Goal: Communication & Community: Answer question/provide support

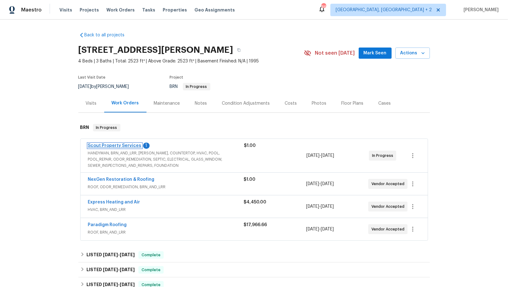
click at [118, 146] on link "Scout Property Services" at bounding box center [114, 146] width 53 height 4
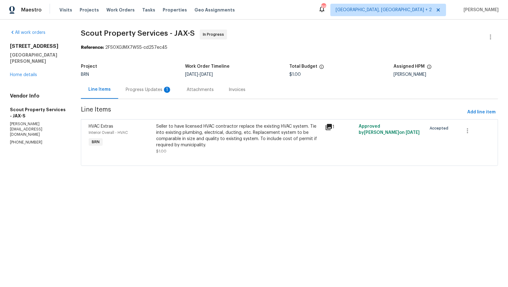
click at [149, 93] on div "Progress Updates 1" at bounding box center [149, 90] width 46 height 6
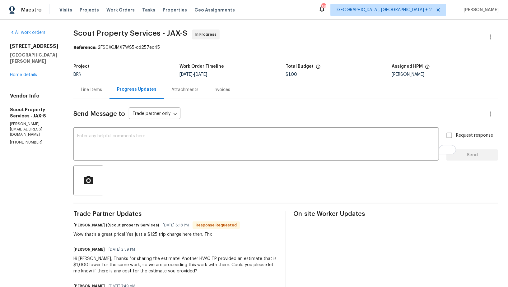
click at [73, 94] on div "Line Items" at bounding box center [91, 90] width 36 height 18
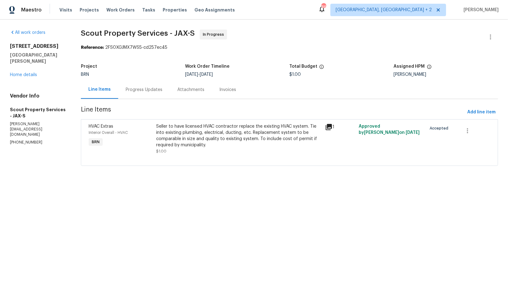
click at [169, 141] on div "Seller to have licensed HVAC contractor replace the existing HVAC system. Tie i…" at bounding box center [238, 135] width 165 height 25
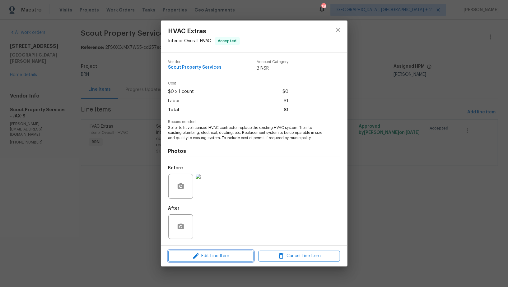
click at [210, 255] on span "Edit Line Item" at bounding box center [210, 256] width 81 height 8
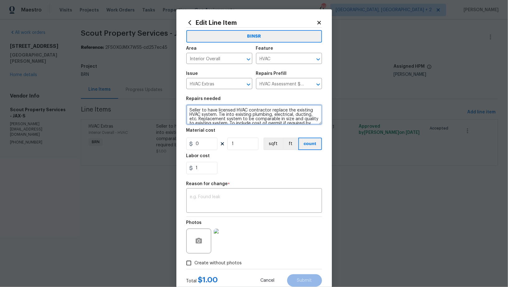
click at [189, 112] on textarea "Seller to have licensed HVAC contractor replace the existing HVAC system. Tie i…" at bounding box center [254, 115] width 136 height 20
type textarea "Inspection - Seller to have licensed HVAC contractor replace the existing HVAC …"
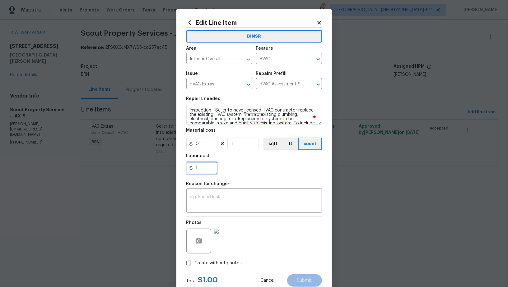
click at [197, 167] on input "1" at bounding box center [201, 168] width 31 height 12
type input "125"
click at [228, 199] on textarea at bounding box center [254, 201] width 128 height 13
click at [198, 199] on textarea "To enrich screen reader interactions, please activate Accessibility in Grammarl…" at bounding box center [254, 201] width 128 height 13
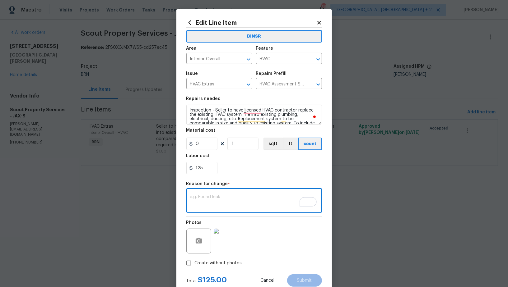
paste textarea "(PR) Updated per vendors final cost."
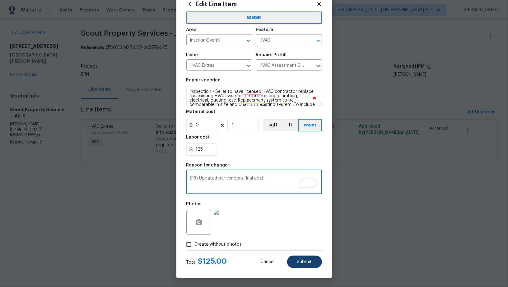
type textarea "(PR) Updated per vendors final cost."
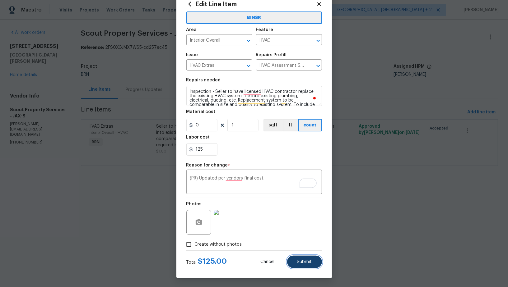
drag, startPoint x: 305, startPoint y: 265, endPoint x: 316, endPoint y: 262, distance: 10.9
click at [305, 265] on button "Submit" at bounding box center [304, 262] width 35 height 12
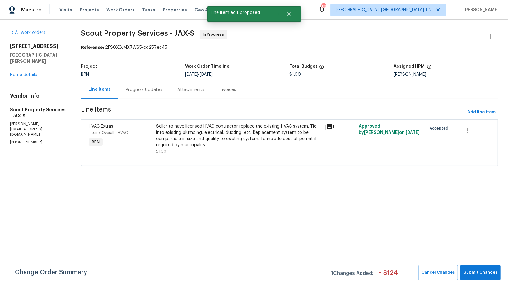
scroll to position [0, 0]
click at [483, 271] on span "Submit Changes" at bounding box center [480, 272] width 34 height 7
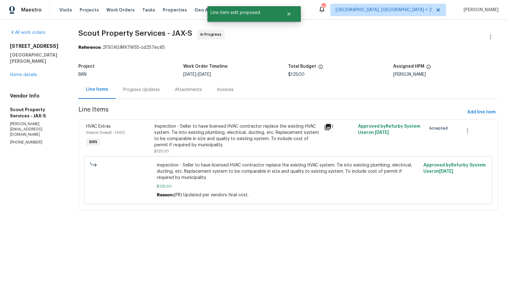
click at [150, 91] on div "Progress Updates" at bounding box center [141, 90] width 37 height 6
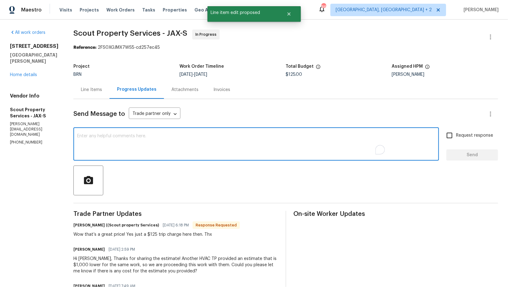
click at [163, 142] on textarea "To enrich screen reader interactions, please activate Accessibility in Grammarl…" at bounding box center [256, 145] width 358 height 22
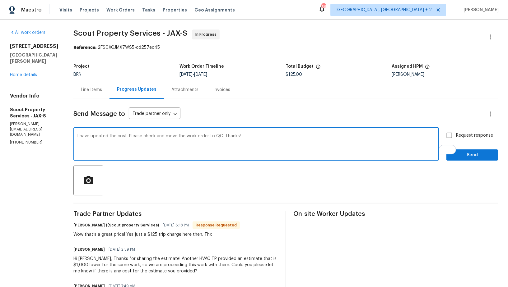
click at [77, 137] on textarea "I have updated the cost. Please check and move the work order to QC. Thanks!" at bounding box center [256, 145] width 358 height 22
type textarea "Hi, I have updated the cost. Please check and move the work order to QC. Thanks!"
click at [449, 136] on input "Request response" at bounding box center [449, 135] width 13 height 13
checkbox input "true"
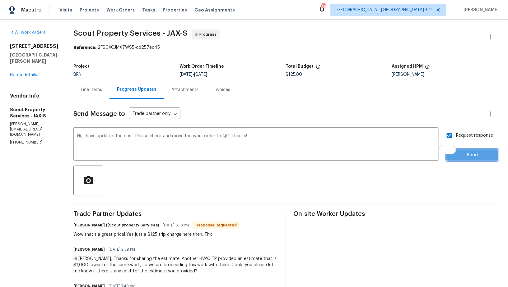
click at [456, 154] on span "Send" at bounding box center [472, 155] width 42 height 8
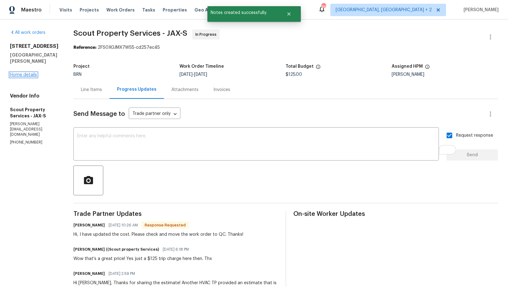
click at [24, 77] on link "Home details" at bounding box center [23, 75] width 27 height 4
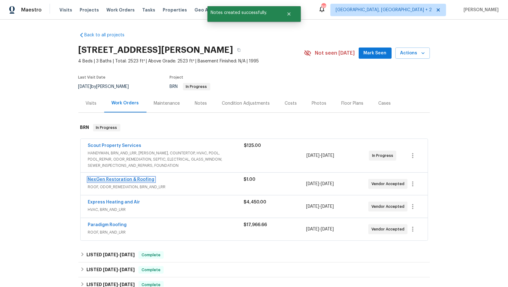
click at [117, 177] on link "NexGen Restoration & Roofing" at bounding box center [121, 179] width 67 height 4
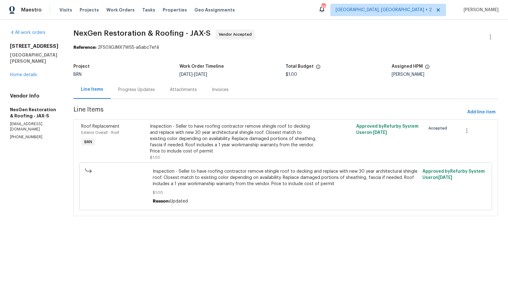
click at [154, 90] on div "Progress Updates" at bounding box center [136, 90] width 37 height 6
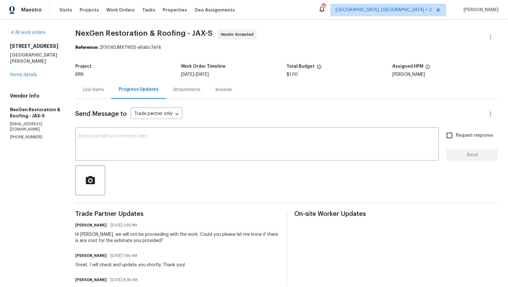
click at [88, 90] on div "Line Items" at bounding box center [93, 90] width 21 height 6
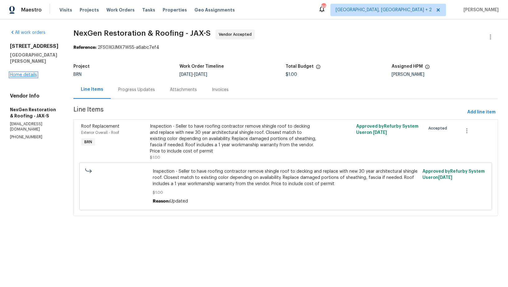
click at [24, 73] on link "Home details" at bounding box center [23, 75] width 27 height 4
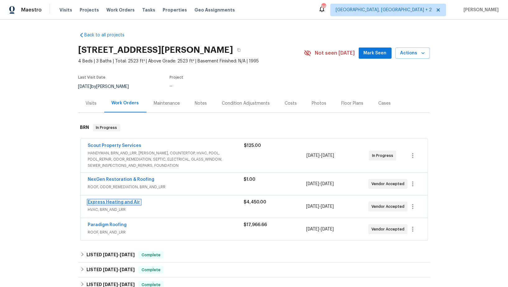
click at [99, 202] on link "Express Heating and Air" at bounding box center [114, 202] width 52 height 4
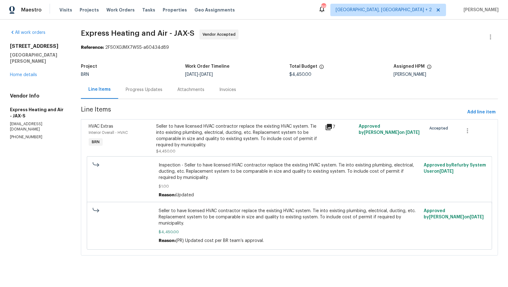
click at [140, 95] on div "Progress Updates" at bounding box center [144, 90] width 52 height 18
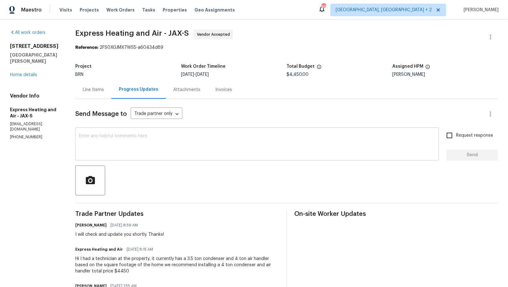
click at [118, 146] on textarea at bounding box center [257, 145] width 356 height 22
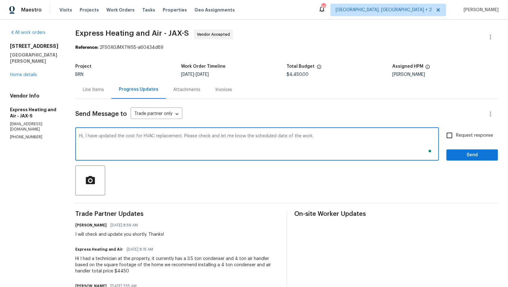
type textarea "Hi, I have updated the cost for HVAC replacement. Please check and let me know …"
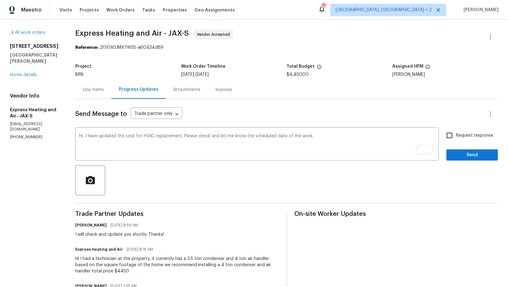
click at [457, 141] on label "Request response" at bounding box center [468, 135] width 50 height 13
click at [456, 141] on input "Request response" at bounding box center [449, 135] width 13 height 13
checkbox input "true"
click at [455, 150] on button "Send" at bounding box center [472, 156] width 52 height 12
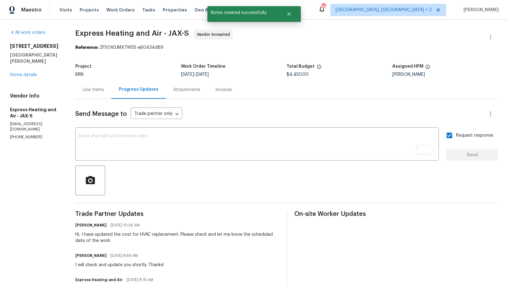
click at [31, 72] on div "All work orders 689 Box Branch Cir Saint Johns, FL 32259 Home details Vendor In…" at bounding box center [35, 85] width 50 height 110
click at [29, 73] on link "Home details" at bounding box center [23, 75] width 27 height 4
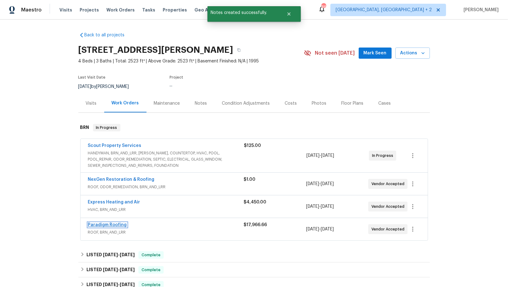
click at [113, 225] on link "Paradigm Roofing" at bounding box center [107, 225] width 39 height 4
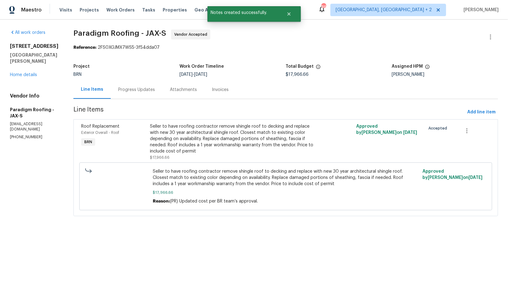
click at [150, 89] on div "Progress Updates" at bounding box center [136, 90] width 37 height 6
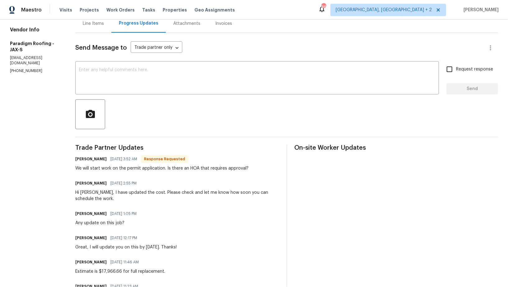
scroll to position [28, 0]
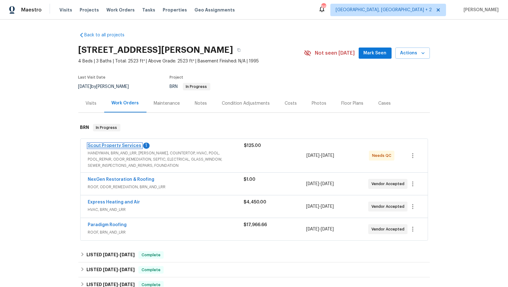
click at [115, 144] on link "Scout Property Services" at bounding box center [114, 146] width 53 height 4
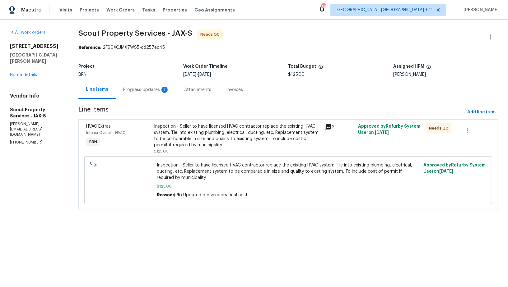
click at [140, 90] on div "Progress Updates 1" at bounding box center [146, 90] width 46 height 6
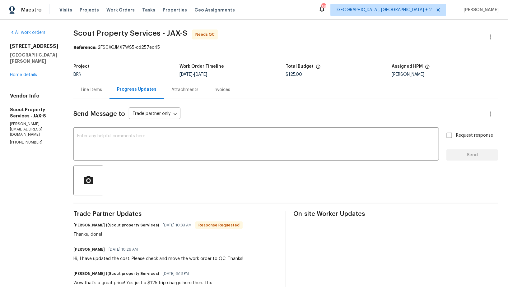
click at [81, 88] on div "Line Items" at bounding box center [91, 90] width 21 height 6
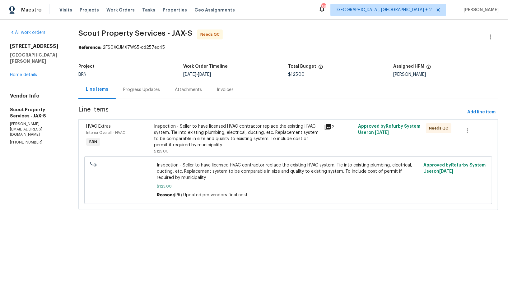
click at [173, 136] on div "Inspection - Seller to have licensed HVAC contractor replace the existing HVAC …" at bounding box center [237, 135] width 166 height 25
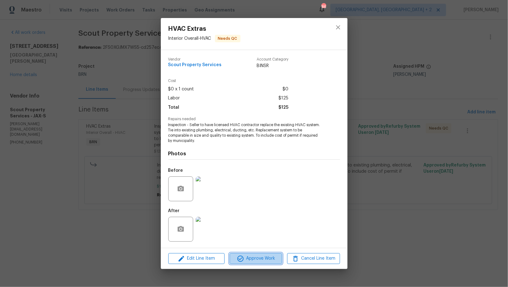
click at [242, 260] on icon "button" at bounding box center [240, 258] width 7 height 7
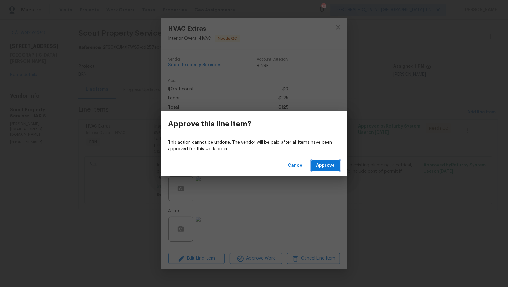
click at [321, 161] on button "Approve" at bounding box center [325, 166] width 29 height 12
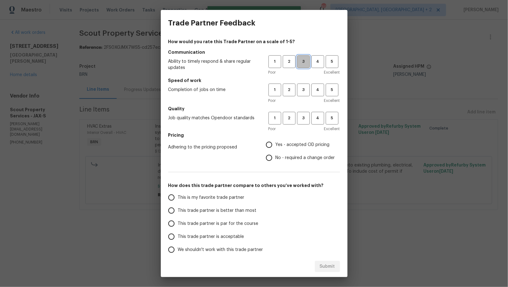
click at [306, 62] on span "3" at bounding box center [303, 61] width 12 height 7
click at [306, 95] on button "3" at bounding box center [303, 90] width 13 height 13
click at [305, 125] on div "1 2 3 4 5 Poor Excellent" at bounding box center [303, 122] width 71 height 20
click at [304, 123] on button "3" at bounding box center [303, 118] width 13 height 13
click at [272, 163] on input "No - required a change order" at bounding box center [268, 157] width 13 height 13
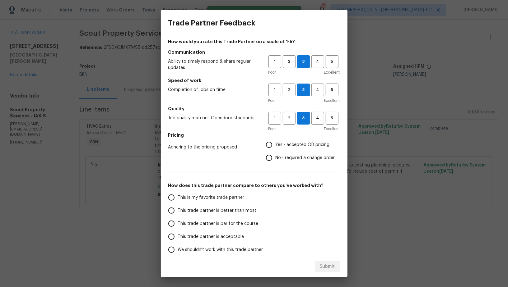
radio input "true"
click at [175, 218] on input "This trade partner is par for the course" at bounding box center [171, 223] width 13 height 13
click at [318, 270] on button "Submit" at bounding box center [327, 267] width 25 height 12
radio input "true"
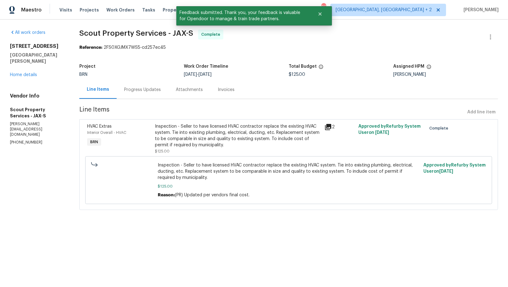
click at [155, 91] on div "Progress Updates" at bounding box center [142, 90] width 37 height 6
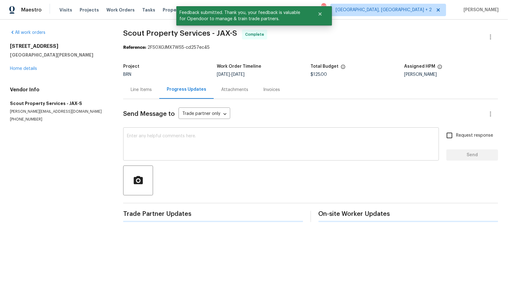
click at [208, 156] on div "x ​" at bounding box center [281, 145] width 316 height 32
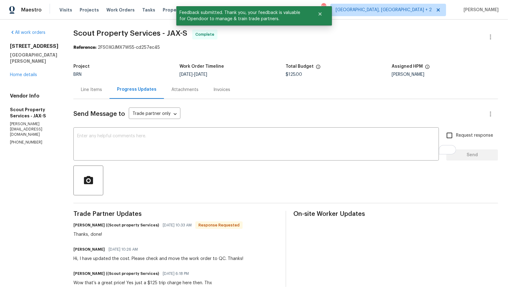
click at [122, 149] on textarea "To enrich screen reader interactions, please activate Accessibility in Grammarl…" at bounding box center [256, 145] width 358 height 22
paste textarea "WO is approved, Please upload the invoice under invoice section. Thanks!"
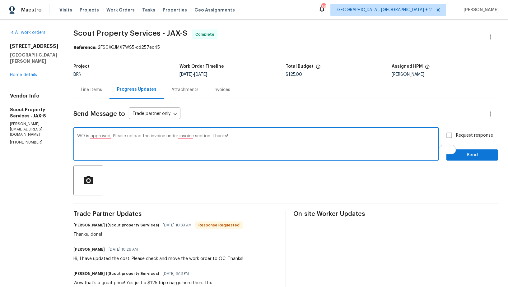
type textarea "WO is approved, Please upload the invoice under invoice section. Thanks!"
click at [451, 131] on input "Request response" at bounding box center [449, 135] width 13 height 13
checkbox input "true"
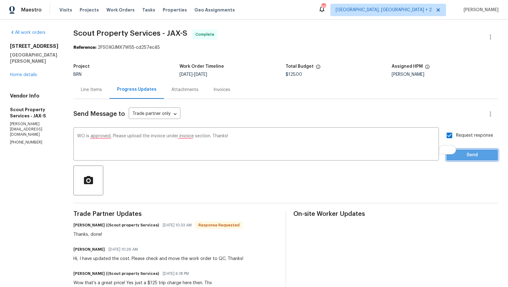
click at [462, 155] on span "Send" at bounding box center [472, 155] width 42 height 8
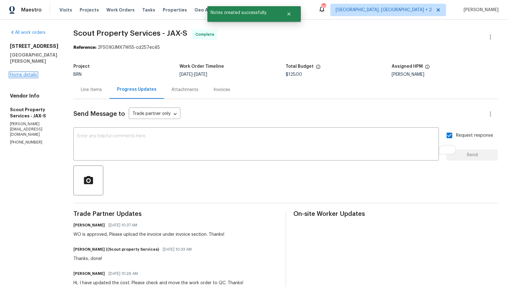
click at [19, 77] on link "Home details" at bounding box center [23, 75] width 27 height 4
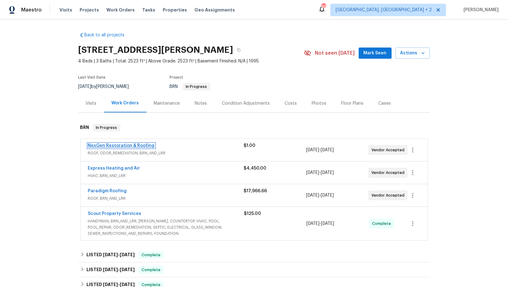
click at [122, 146] on link "NexGen Restoration & Roofing" at bounding box center [121, 146] width 67 height 4
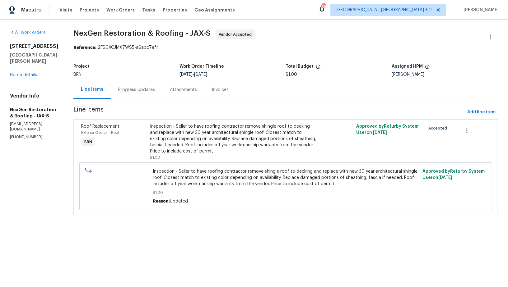
click at [143, 79] on div "Project BRN Work Order Timeline 9/26/2025 - 9/29/2025 Total Budget $1.00 Assign…" at bounding box center [285, 71] width 424 height 20
click at [143, 91] on div "Progress Updates" at bounding box center [136, 90] width 37 height 6
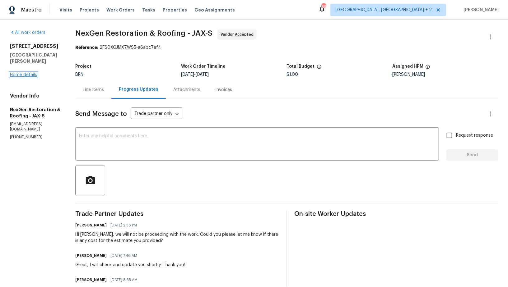
click at [18, 73] on link "Home details" at bounding box center [23, 75] width 27 height 4
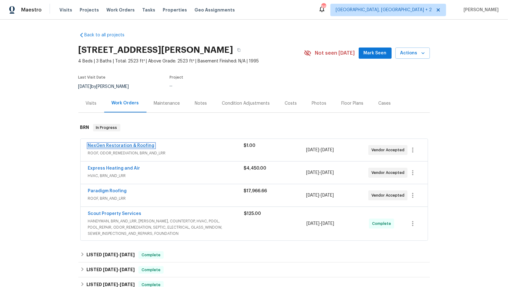
click at [121, 145] on link "NexGen Restoration & Roofing" at bounding box center [121, 146] width 67 height 4
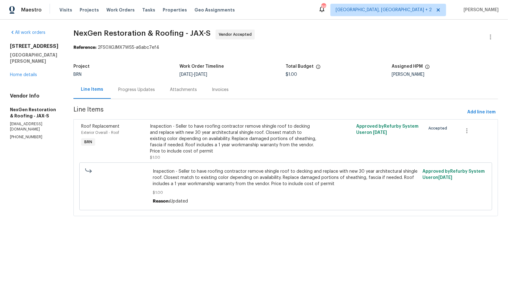
click at [134, 97] on div "Progress Updates" at bounding box center [137, 90] width 52 height 18
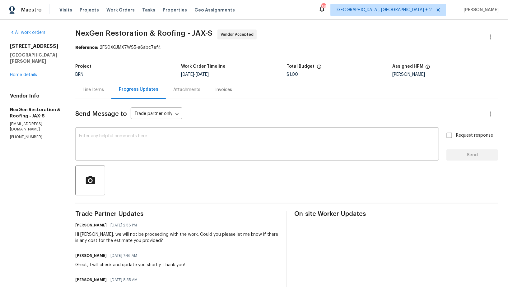
click at [127, 154] on textarea at bounding box center [257, 145] width 356 height 22
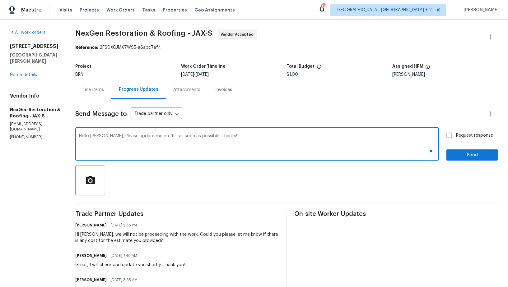
type textarea "Hello Christian, Please update me on this as soon as possible. Thanks!"
drag, startPoint x: 450, startPoint y: 138, endPoint x: 450, endPoint y: 142, distance: 4.0
click at [450, 138] on input "Request response" at bounding box center [449, 135] width 13 height 13
checkbox input "true"
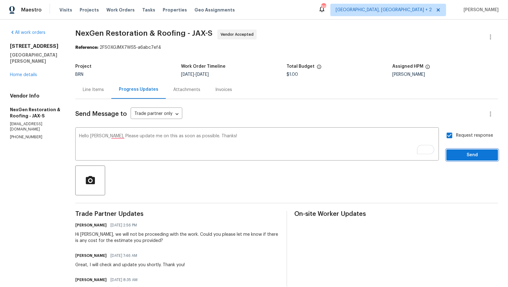
click at [459, 158] on span "Send" at bounding box center [472, 155] width 42 height 8
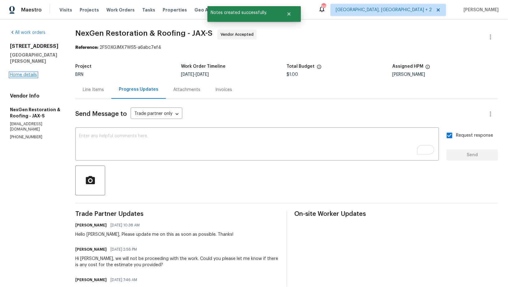
click at [17, 73] on link "Home details" at bounding box center [23, 75] width 27 height 4
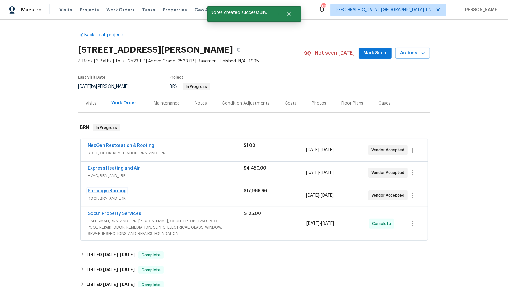
click at [113, 192] on link "Paradigm Roofing" at bounding box center [107, 191] width 39 height 4
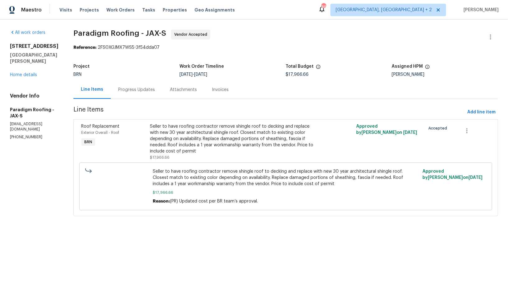
click at [142, 82] on div "Progress Updates" at bounding box center [137, 90] width 52 height 18
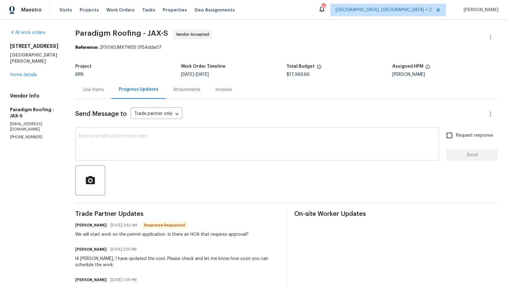
click at [143, 146] on textarea at bounding box center [257, 145] width 356 height 22
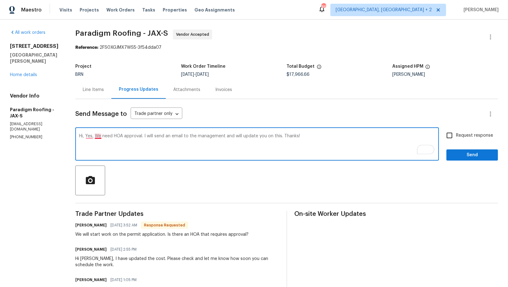
click at [98, 136] on textarea "Hi, Yes, We need HOA approval. I will send an email to the management and will …" at bounding box center [257, 145] width 356 height 22
drag, startPoint x: 155, startPoint y: 137, endPoint x: 184, endPoint y: 136, distance: 28.6
click at [184, 136] on textarea "Hi, Yes, we need HOA approval. I will send an email to the management and will …" at bounding box center [257, 145] width 356 height 22
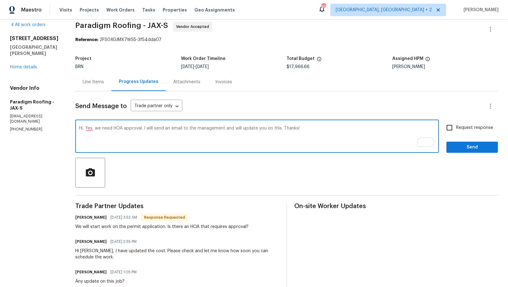
scroll to position [2, 0]
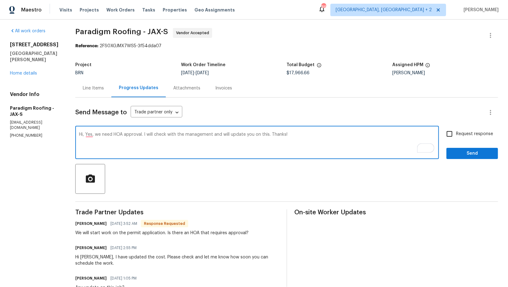
drag, startPoint x: 271, startPoint y: 136, endPoint x: 375, endPoint y: 131, distance: 103.9
click at [371, 134] on textarea "Hi, Yes, we need HOA approval. I will check with the management and will update…" at bounding box center [257, 143] width 356 height 22
click at [90, 134] on textarea "Hi, Yes, we need HOA approval. I will check with the management and will update…" at bounding box center [257, 143] width 356 height 22
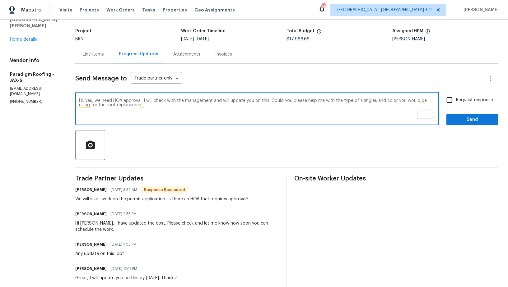
scroll to position [30, 0]
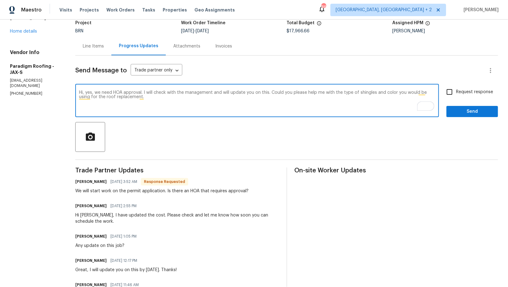
click at [373, 93] on textarea "Hi, yes, we need HOA approval. I will check with the management and will update…" at bounding box center [257, 101] width 356 height 22
click at [174, 101] on textarea "Hi, yes, we need HOA approval. I will check with the management and will update…" at bounding box center [257, 101] width 356 height 22
type textarea "Hi, yes, we need HOA approval. I will check with the management and will update…"
click at [452, 88] on input "Request response" at bounding box center [449, 91] width 13 height 13
checkbox input "true"
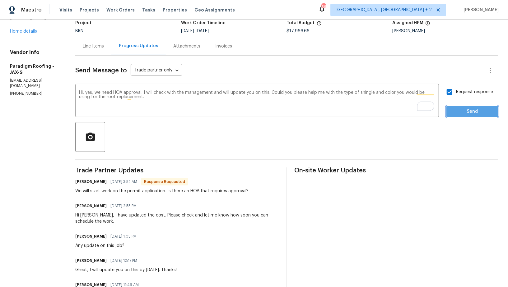
click at [459, 110] on span "Send" at bounding box center [472, 112] width 42 height 8
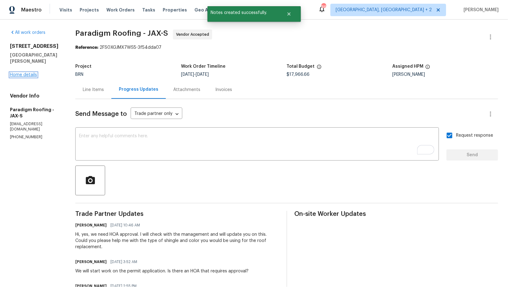
click at [25, 73] on link "Home details" at bounding box center [23, 75] width 27 height 4
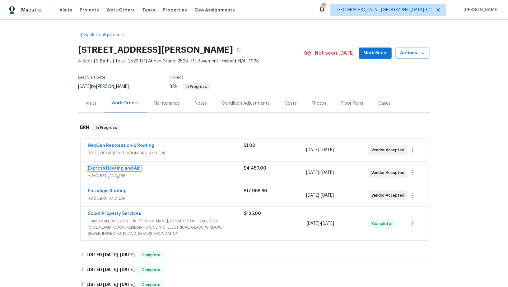
click at [113, 168] on link "Express Heating and Air" at bounding box center [114, 168] width 52 height 4
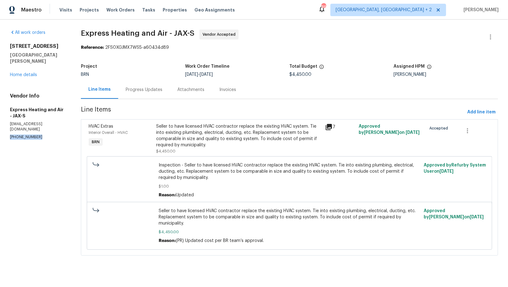
drag, startPoint x: 41, startPoint y: 127, endPoint x: 0, endPoint y: 127, distance: 41.3
click at [0, 127] on div "All work orders 689 Box Branch Cir Saint Johns, FL 32259 Home details Vendor In…" at bounding box center [254, 147] width 508 height 254
copy p "(904) 930-2790"
click at [35, 135] on p "(904) 930-2790" at bounding box center [38, 137] width 56 height 5
drag, startPoint x: 42, startPoint y: 127, endPoint x: 0, endPoint y: 127, distance: 42.3
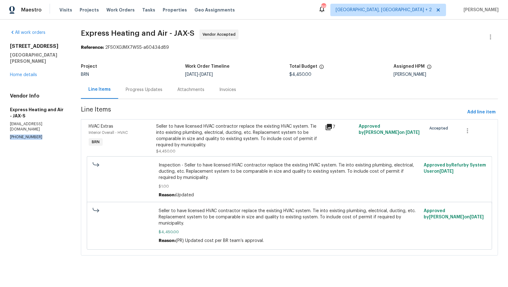
click at [0, 127] on div "All work orders 689 Box Branch Cir Saint Johns, FL 32259 Home details Vendor In…" at bounding box center [254, 147] width 508 height 254
copy p "(904) 930-2790"
click at [39, 130] on section "All work orders 689 Box Branch Cir Saint Johns, FL 32259 Home details Vendor In…" at bounding box center [38, 147] width 56 height 234
drag, startPoint x: 41, startPoint y: 126, endPoint x: 0, endPoint y: 125, distance: 41.1
click at [0, 125] on div "All work orders 689 Box Branch Cir Saint Johns, FL 32259 Home details Vendor In…" at bounding box center [254, 147] width 508 height 254
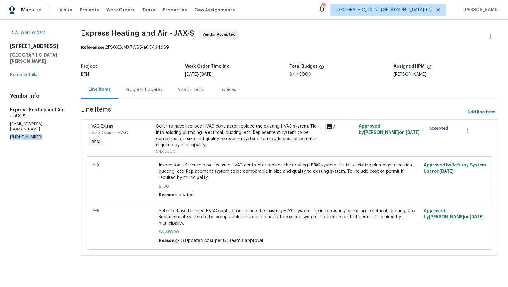
copy p "(904) 930-2790"
click at [143, 91] on div "Progress Updates" at bounding box center [144, 90] width 37 height 6
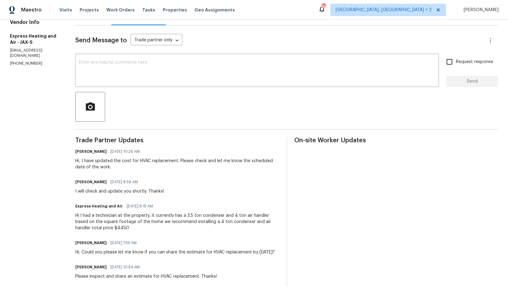
scroll to position [58, 0]
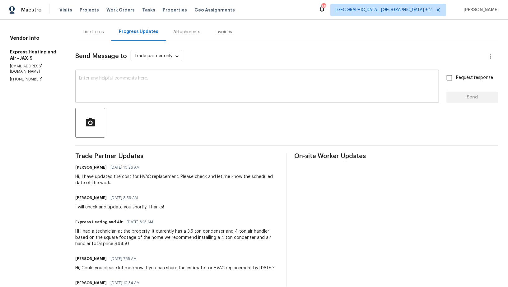
click at [125, 86] on textarea at bounding box center [257, 87] width 356 height 22
drag, startPoint x: 44, startPoint y: 67, endPoint x: 0, endPoint y: 67, distance: 43.8
click at [0, 67] on div "All work orders 689 Box Branch Cir Saint Johns, FL 32259 Home details Vendor In…" at bounding box center [254, 159] width 508 height 394
copy p "(904) 930-2790"
click at [129, 83] on textarea "As we discussed" at bounding box center [257, 87] width 356 height 22
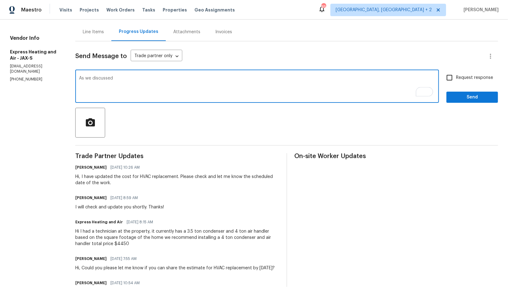
paste textarea "(904) 930-2790"
type textarea "As we discussed (904) 930-2790, Please start the permit work today and let me k…"
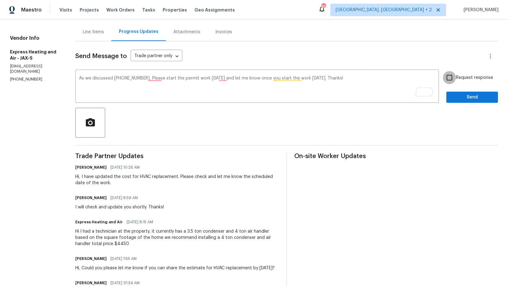
click at [449, 78] on input "Request response" at bounding box center [449, 77] width 13 height 13
checkbox input "true"
click at [458, 94] on span "Send" at bounding box center [472, 98] width 42 height 8
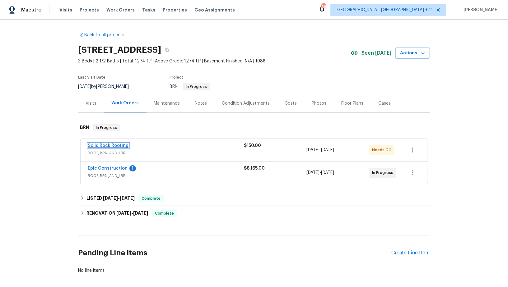
click at [113, 146] on link "Solid Rock Roofing" at bounding box center [108, 146] width 41 height 4
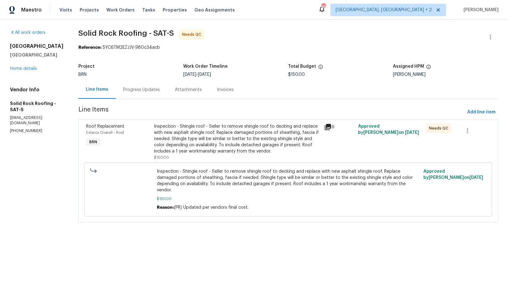
click at [183, 140] on div "Inspection - Shingle roof - Seller to remove shingle roof to decking and replac…" at bounding box center [237, 138] width 166 height 31
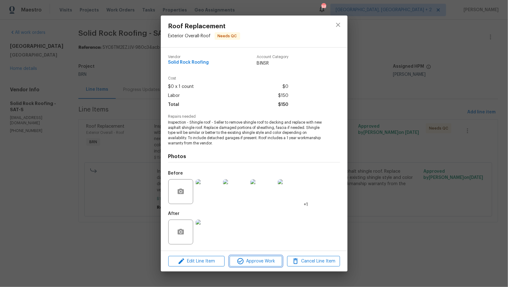
click at [238, 261] on icon "button" at bounding box center [240, 261] width 7 height 7
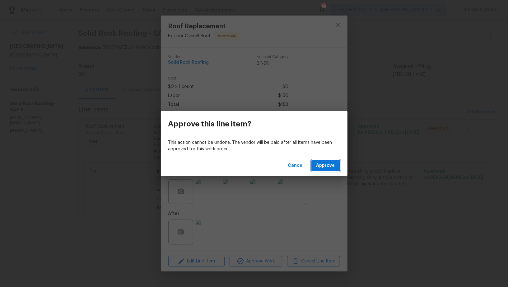
click at [318, 169] on span "Approve" at bounding box center [325, 166] width 19 height 8
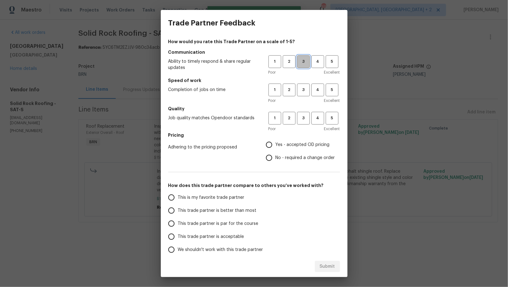
click at [298, 63] on span "3" at bounding box center [303, 61] width 12 height 7
click at [306, 95] on button "3" at bounding box center [303, 90] width 13 height 13
click at [308, 120] on span "3" at bounding box center [303, 118] width 12 height 7
click at [270, 159] on input "No - required a change order" at bounding box center [268, 157] width 13 height 13
radio input "true"
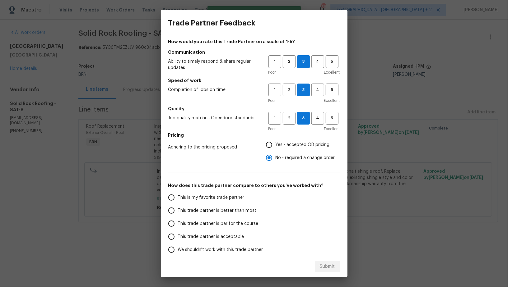
scroll to position [28, 0]
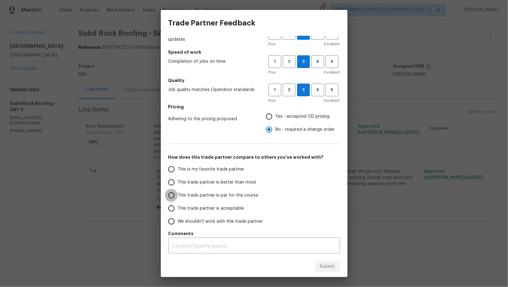
click at [177, 197] on input "This trade partner is par for the course" at bounding box center [171, 195] width 13 height 13
click at [329, 263] on span "Submit" at bounding box center [327, 267] width 15 height 8
radio input "true"
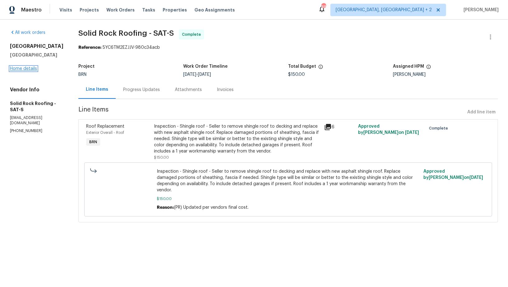
click at [27, 67] on link "Home details" at bounding box center [23, 69] width 27 height 4
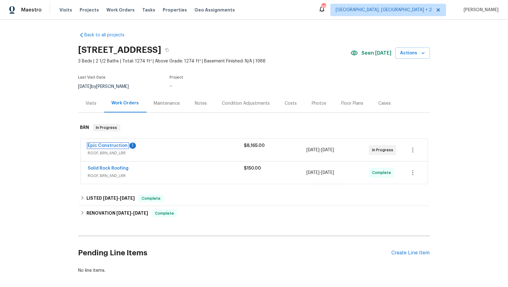
click at [113, 146] on link "Epic Construction" at bounding box center [108, 146] width 40 height 4
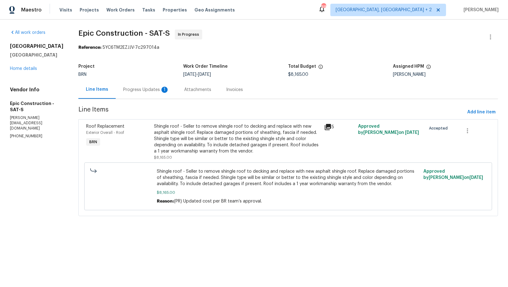
click at [160, 90] on div "Progress Updates 1" at bounding box center [146, 90] width 61 height 18
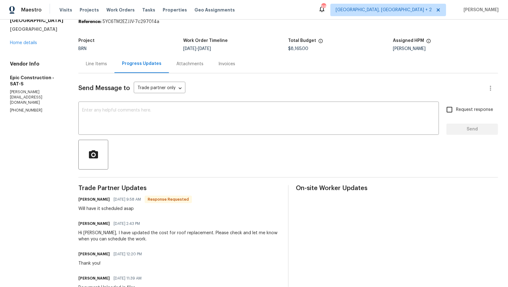
scroll to position [35, 0]
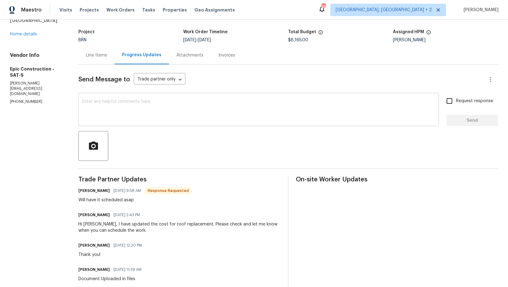
click at [159, 106] on textarea at bounding box center [258, 110] width 353 height 22
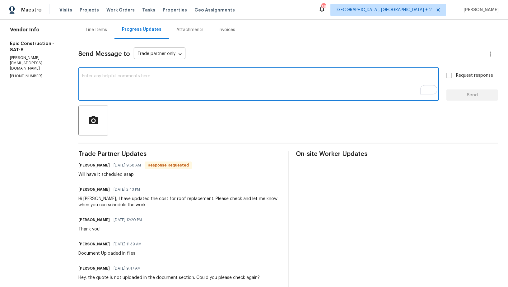
scroll to position [60, 0]
click at [125, 90] on textarea "To enrich screen reader interactions, please activate Accessibility in Grammarl…" at bounding box center [258, 85] width 353 height 22
type textarea "Hey Kristopher, Is there any update on the scheduled date?"
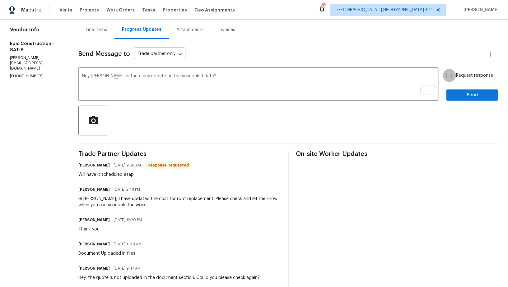
click at [448, 79] on input "Request response" at bounding box center [449, 75] width 13 height 13
checkbox input "true"
click at [456, 96] on span "Send" at bounding box center [472, 95] width 42 height 8
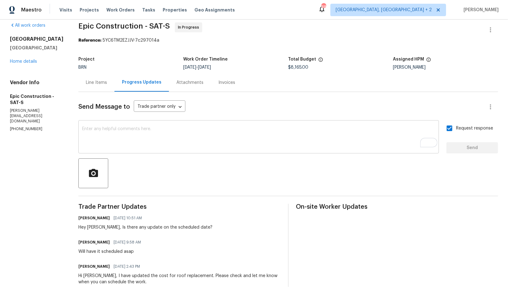
scroll to position [0, 0]
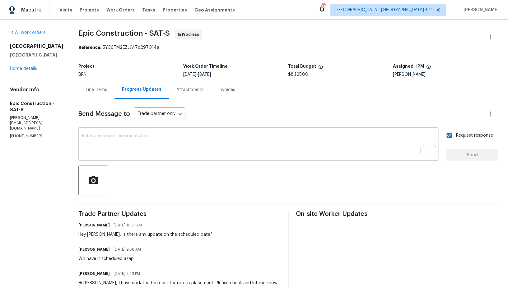
click at [108, 159] on div "x ​" at bounding box center [258, 145] width 360 height 32
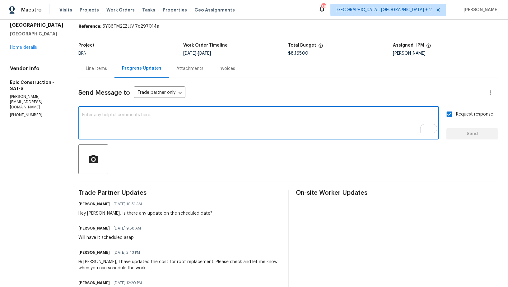
scroll to position [21, 0]
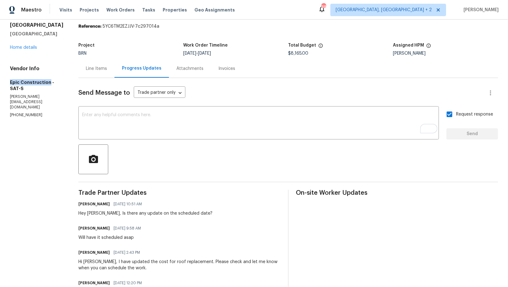
drag, startPoint x: 2, startPoint y: 82, endPoint x: 48, endPoint y: 82, distance: 45.4
copy h5 "Epic Construction"
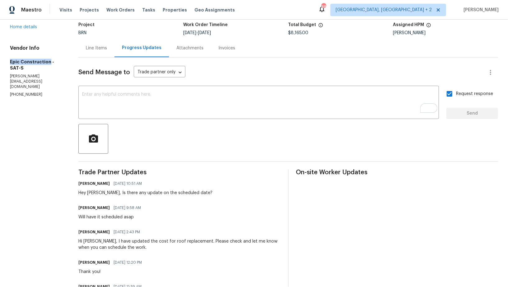
scroll to position [45, 0]
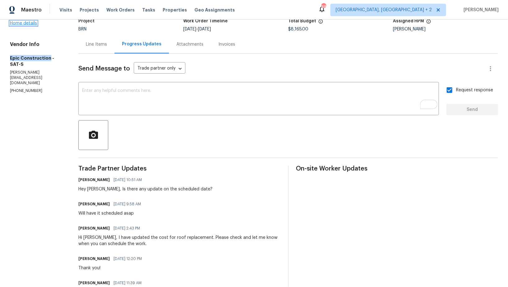
click at [24, 23] on link "Home details" at bounding box center [23, 23] width 27 height 4
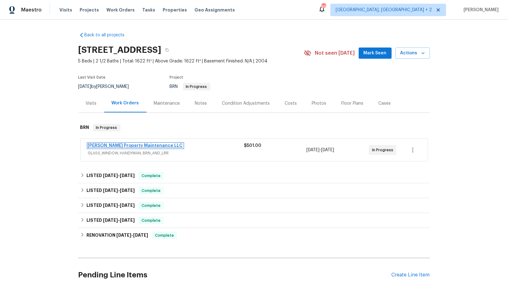
click at [115, 146] on link "[PERSON_NAME] Property Maintenance LLC" at bounding box center [135, 146] width 95 height 4
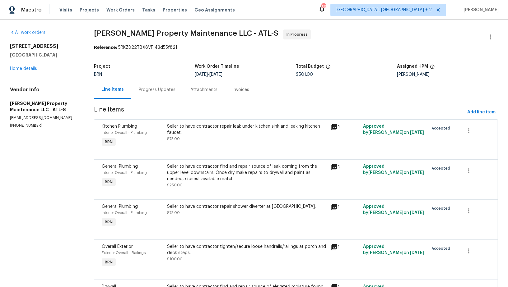
click at [168, 89] on div "Progress Updates" at bounding box center [157, 90] width 37 height 6
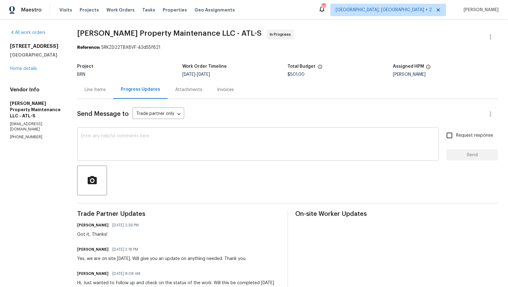
click at [164, 134] on div "x ​" at bounding box center [258, 145] width 362 height 32
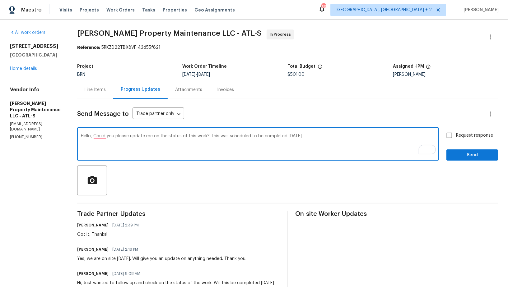
type textarea "Hello, Could you please update me on the status of this work? This was schedule…"
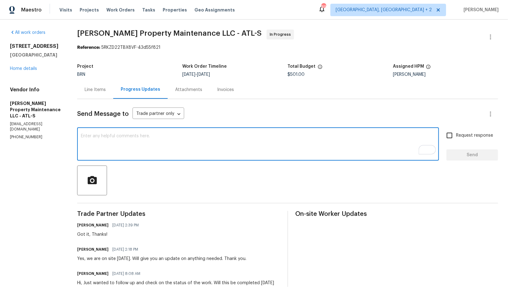
paste textarea "Hello, could you please provide an update on the status of this work? It was sc…"
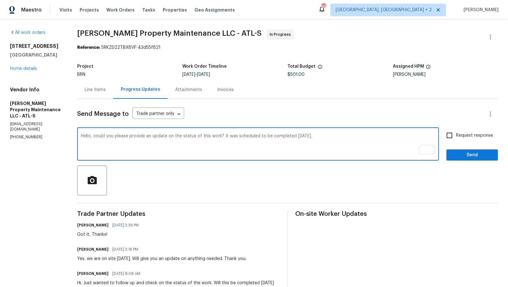
click at [95, 136] on textarea "Hello, could you please provide an update on the status of this work? It was sc…" at bounding box center [258, 145] width 354 height 22
click at [334, 145] on textarea "Hello, Could you please provide an update on the status of this work? It was sc…" at bounding box center [258, 145] width 354 height 22
click at [324, 136] on textarea "Hello, Could you please provide an update on the status of this work? It was sc…" at bounding box center [258, 145] width 354 height 22
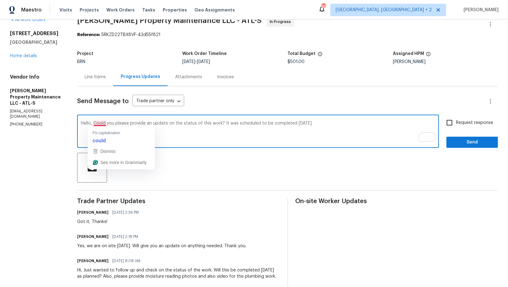
drag, startPoint x: 95, startPoint y: 123, endPoint x: 104, endPoint y: 136, distance: 15.4
click at [95, 123] on textarea "Hello, Could you please provide an update on the status of this work? It was sc…" at bounding box center [258, 132] width 354 height 22
click at [324, 125] on textarea "Hello, could you please provide an update on the status of this work? It was sc…" at bounding box center [258, 132] width 354 height 22
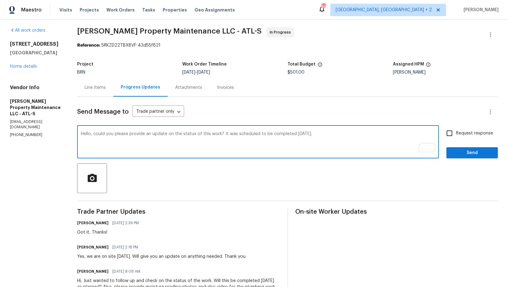
scroll to position [0, 0]
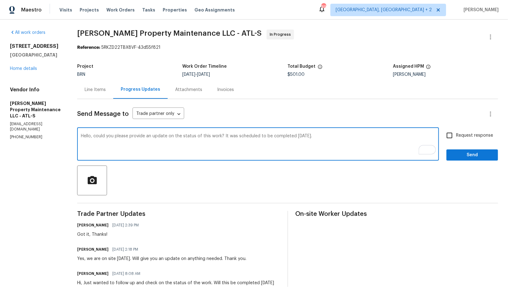
click at [320, 137] on textarea "Hello, could you please provide an update on the status of this work? It was sc…" at bounding box center [258, 145] width 354 height 22
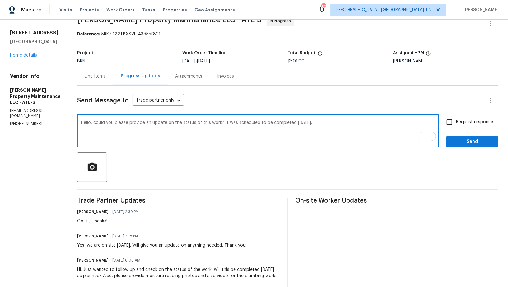
scroll to position [26, 0]
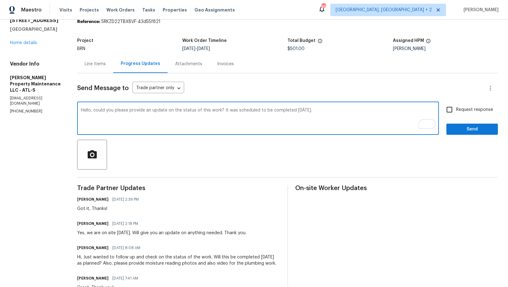
type textarea "Hello, could you please provide an update on the status of this work? It was sc…"
drag, startPoint x: 449, startPoint y: 113, endPoint x: 458, endPoint y: 128, distance: 17.8
click at [449, 113] on input "Request response" at bounding box center [449, 109] width 13 height 13
checkbox input "true"
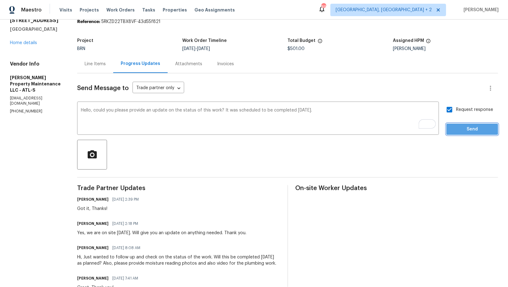
click at [458, 128] on span "Send" at bounding box center [472, 130] width 42 height 8
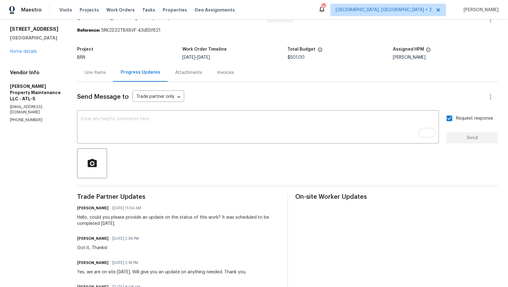
scroll to position [0, 0]
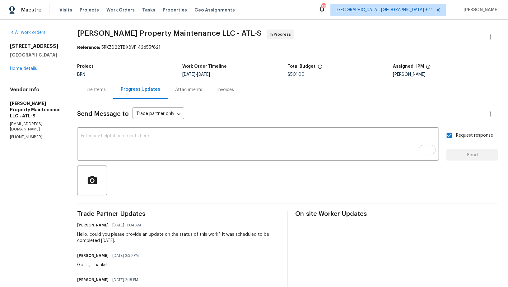
drag, startPoint x: 89, startPoint y: 233, endPoint x: 135, endPoint y: 239, distance: 46.0
click at [135, 239] on div "Hello, could you please provide an update on the status of this work? It was sc…" at bounding box center [178, 238] width 202 height 12
copy div "could you please provide an update on the status of this work? It was scheduled…"
click at [154, 141] on textarea "To enrich screen reader interactions, please activate Accessibility in Grammarl…" at bounding box center [258, 145] width 354 height 22
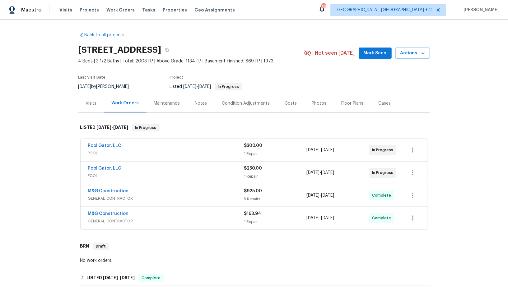
scroll to position [214, 0]
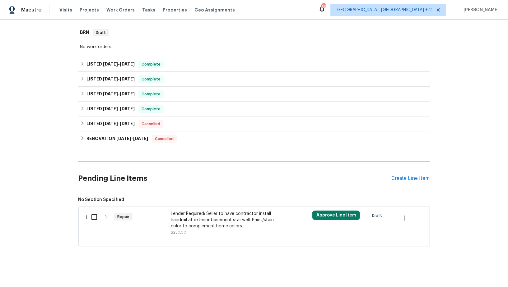
click at [211, 225] on div "Lender Required: Seller to have contractor install handrail at exterior basemen…" at bounding box center [225, 220] width 109 height 19
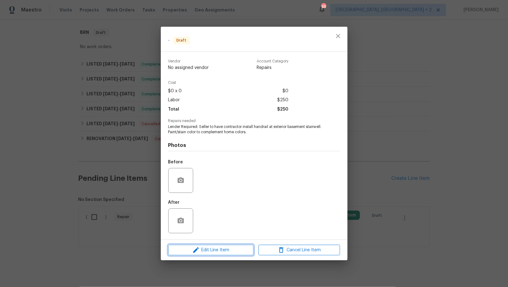
click at [220, 253] on span "Edit Line Item" at bounding box center [210, 251] width 81 height 8
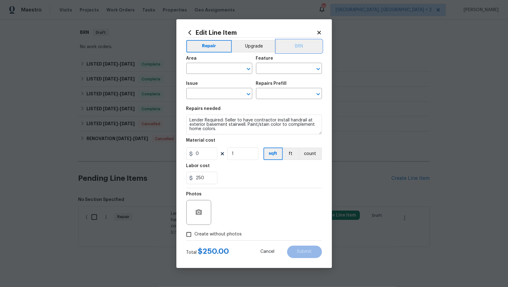
click at [296, 47] on button "BRN" at bounding box center [299, 46] width 46 height 12
click at [210, 68] on input "text" at bounding box center [210, 69] width 48 height 10
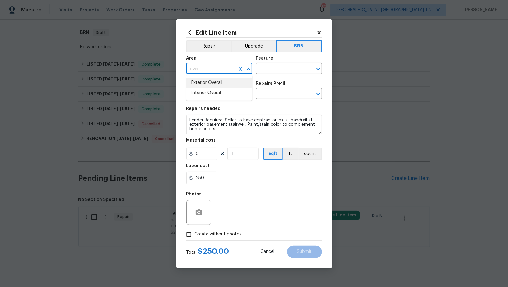
click at [215, 84] on li "Exterior Overall" at bounding box center [219, 83] width 66 height 10
type input "Exterior Overall"
click at [267, 71] on input "text" at bounding box center [280, 69] width 48 height 10
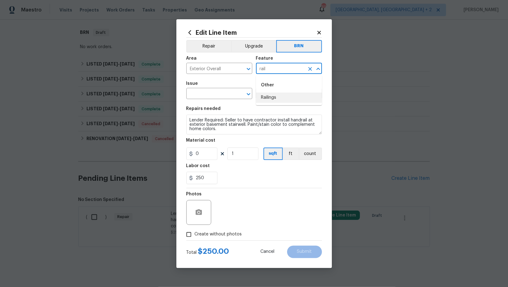
click at [276, 99] on li "Railings" at bounding box center [289, 98] width 66 height 10
type input "Railings"
click at [197, 95] on input "text" at bounding box center [210, 95] width 48 height 10
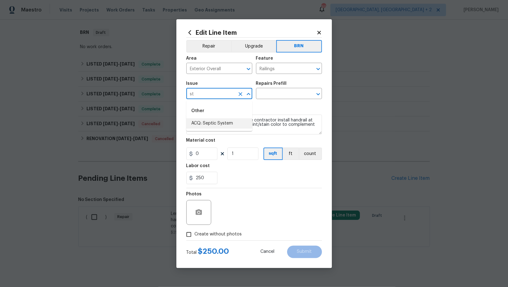
type input "s"
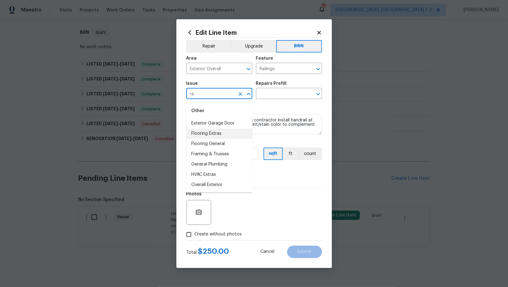
type input "r"
click at [211, 198] on li "Overall Exterior" at bounding box center [219, 195] width 66 height 10
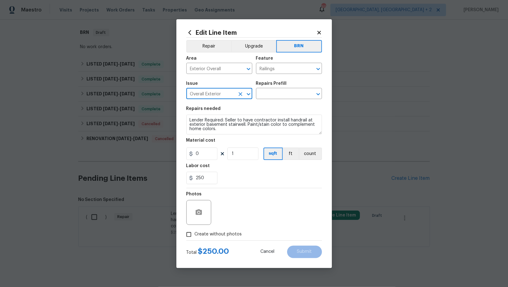
type input "Overall Exterior"
click at [242, 127] on textarea "Lender Required: Seller to have contractor install handrail at exterior basemen…" at bounding box center [254, 125] width 136 height 20
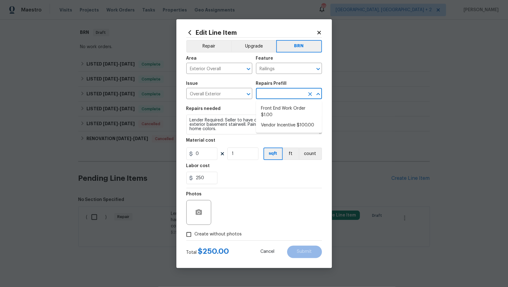
click at [275, 96] on input "text" at bounding box center [280, 95] width 48 height 10
click at [284, 109] on li "Front End Work Order $1.00" at bounding box center [289, 112] width 66 height 17
type input "Front End Work Order $1.00"
type textarea "Placeholder line item for the creation of front end work orders."
type input "1"
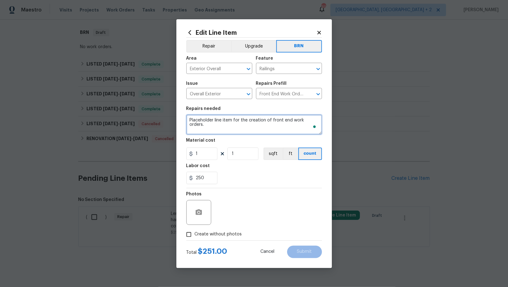
click at [251, 127] on textarea "Placeholder line item for the creation of front end work orders." at bounding box center [254, 125] width 136 height 20
paste textarea "Lender Required: Seller to have contractor install handrail at exterior basemen…"
type textarea "Lender Required: Seller to have contractor install handrail at exterior basemen…"
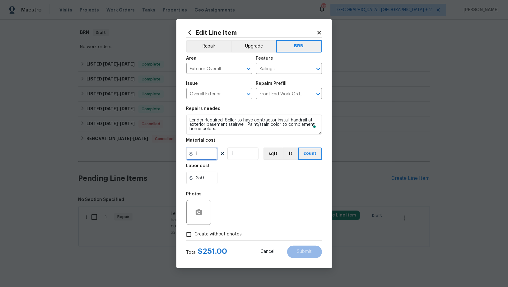
click at [210, 157] on input "1" at bounding box center [201, 154] width 31 height 12
type input "0"
click at [193, 214] on button "button" at bounding box center [198, 212] width 15 height 15
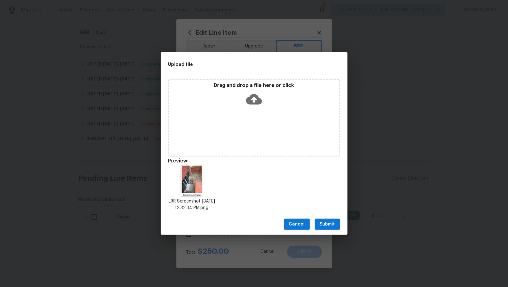
click at [331, 228] on span "Submit" at bounding box center [327, 225] width 15 height 8
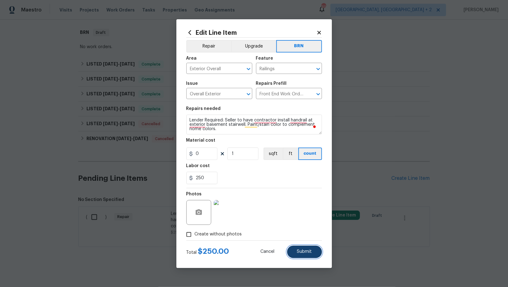
click at [311, 252] on button "Submit" at bounding box center [304, 252] width 35 height 12
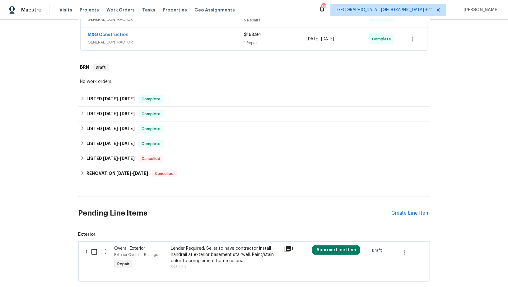
scroll to position [176, 0]
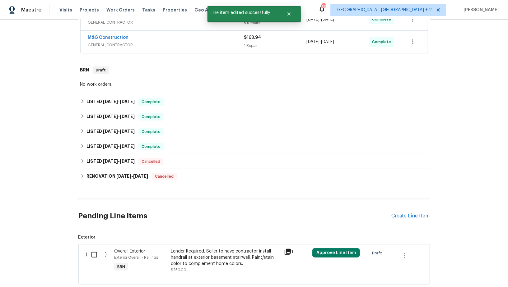
click at [97, 251] on input "checkbox" at bounding box center [97, 254] width 18 height 13
checkbox input "true"
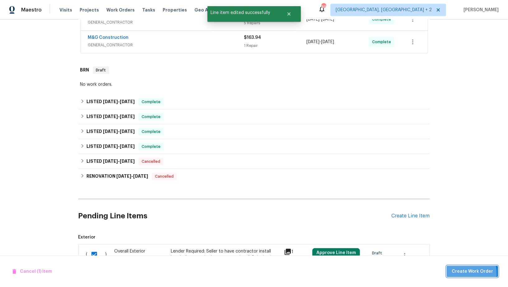
click at [465, 274] on span "Create Work Order" at bounding box center [471, 272] width 41 height 8
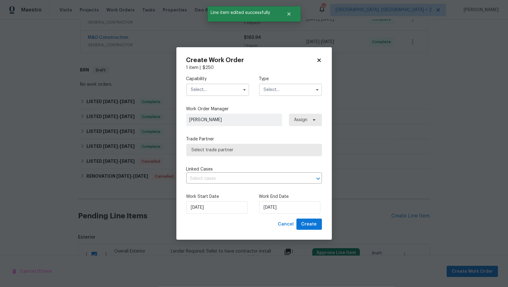
click at [217, 89] on input "text" at bounding box center [217, 90] width 63 height 12
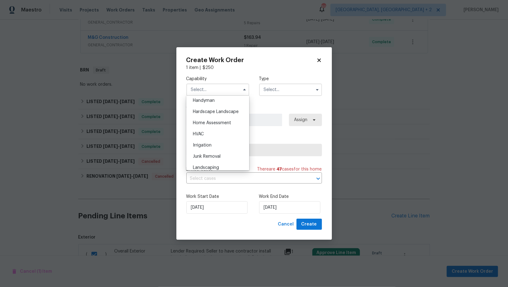
scroll to position [337, 0]
click at [213, 109] on span "Handyman" at bounding box center [204, 108] width 22 height 4
type input "Handyman"
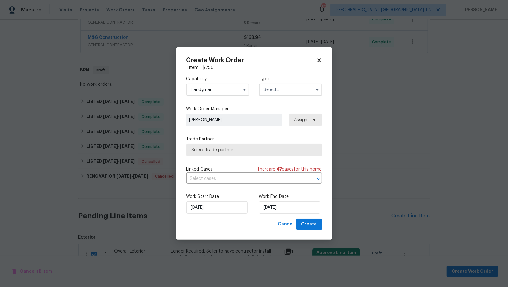
click at [269, 95] on input "text" at bounding box center [290, 90] width 63 height 12
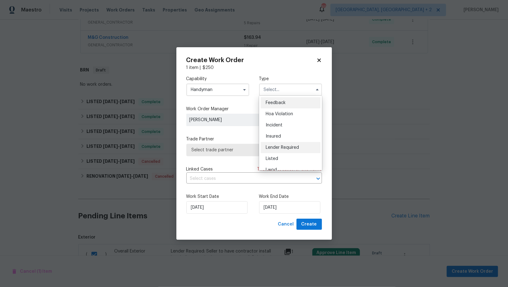
scroll to position [74, 0]
click at [274, 141] on span "Resale" at bounding box center [271, 141] width 13 height 4
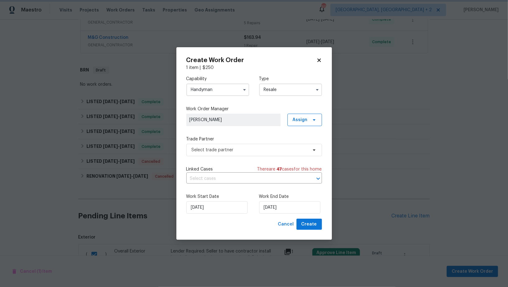
scroll to position [0, 0]
click at [254, 155] on span "Select trade partner" at bounding box center [254, 150] width 136 height 12
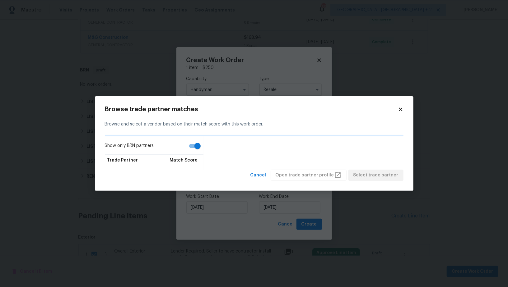
click at [278, 84] on body "Maestro Visits Projects Work Orders Tasks Properties Geo Assignments 89 [GEOGRA…" at bounding box center [254, 143] width 508 height 287
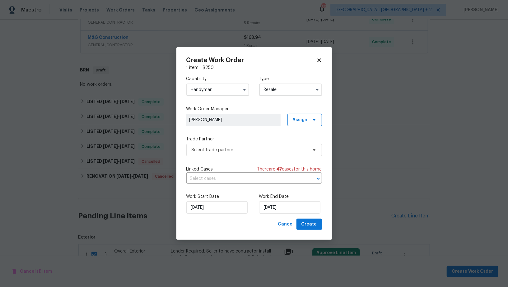
click at [290, 92] on input "Resale" at bounding box center [290, 90] width 63 height 12
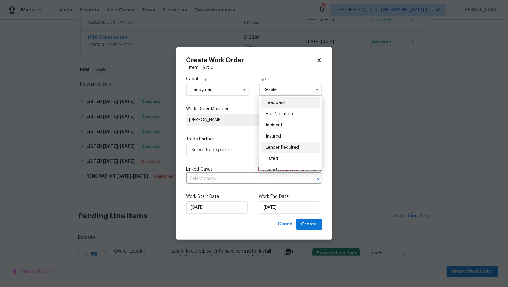
click at [284, 152] on div "Lender Required" at bounding box center [290, 147] width 60 height 11
type input "Lender Required"
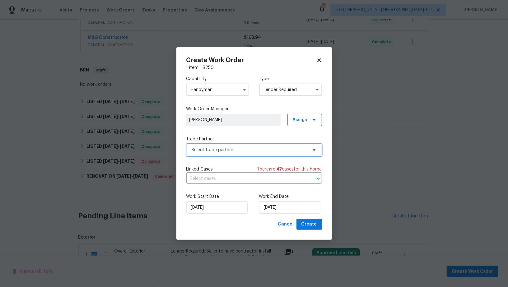
click at [270, 152] on span "Select trade partner" at bounding box center [249, 150] width 116 height 6
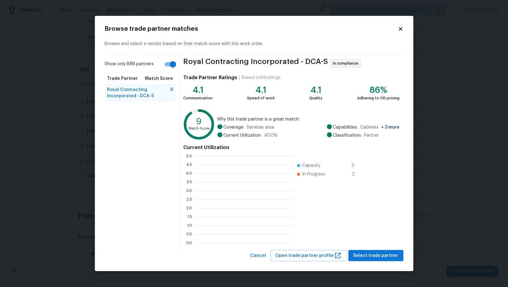
scroll to position [1, 0]
click at [169, 66] on input "Show only BRN partners" at bounding box center [172, 64] width 35 height 12
checkbox input "false"
click at [266, 258] on span "Cancel" at bounding box center [258, 256] width 16 height 8
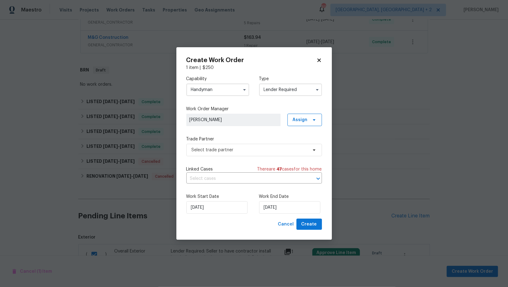
click at [229, 94] on input "Handyman" at bounding box center [217, 90] width 63 height 12
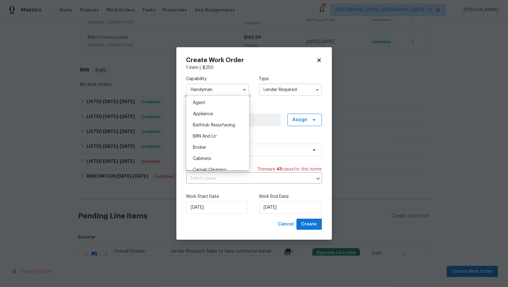
click at [208, 87] on input "Handyman" at bounding box center [217, 90] width 63 height 12
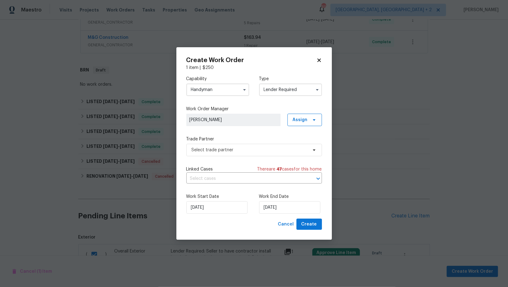
click at [208, 87] on input "Handyman" at bounding box center [217, 90] width 63 height 12
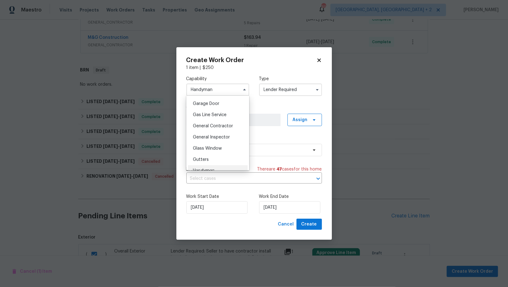
scroll to position [279, 0]
click at [214, 120] on span "General Contractor" at bounding box center [213, 121] width 40 height 4
type input "General Contractor"
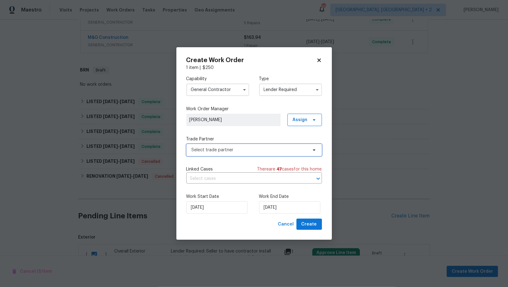
click at [234, 145] on span "Select trade partner" at bounding box center [254, 150] width 136 height 12
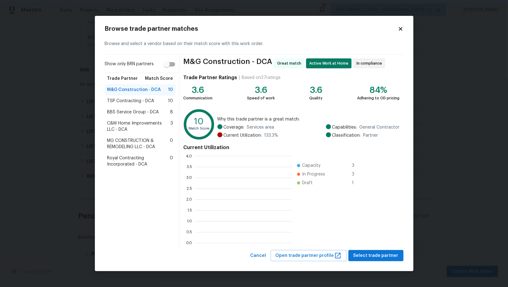
scroll to position [1, 0]
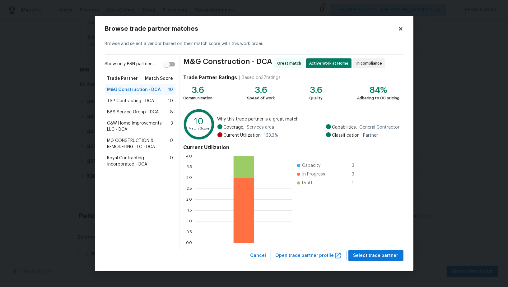
click at [136, 102] on span "TSP Contracting - DCA" at bounding box center [130, 101] width 47 height 6
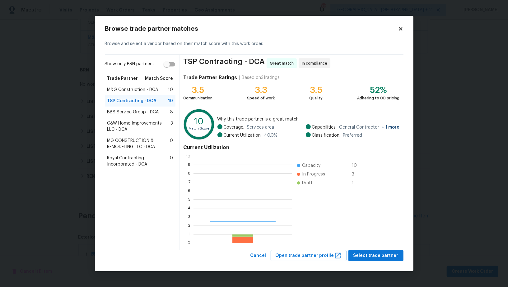
scroll to position [87, 98]
drag, startPoint x: 364, startPoint y: 254, endPoint x: 375, endPoint y: 254, distance: 11.5
click at [364, 254] on span "Select trade partner" at bounding box center [375, 256] width 45 height 8
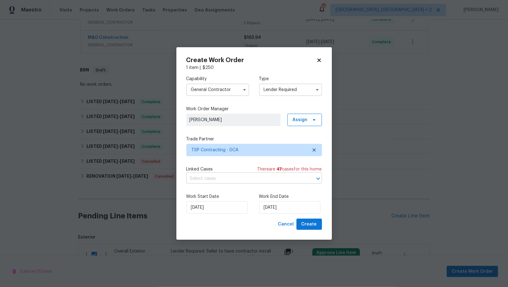
click at [251, 180] on input "text" at bounding box center [245, 179] width 118 height 10
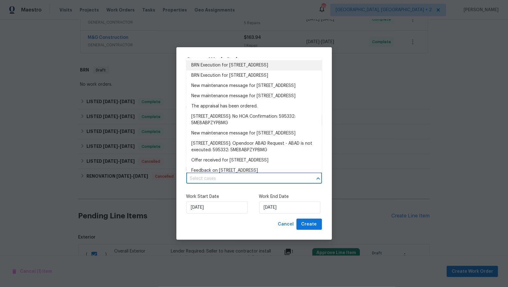
click at [247, 62] on li "BRN Execution for [STREET_ADDRESS]" at bounding box center [254, 65] width 136 height 10
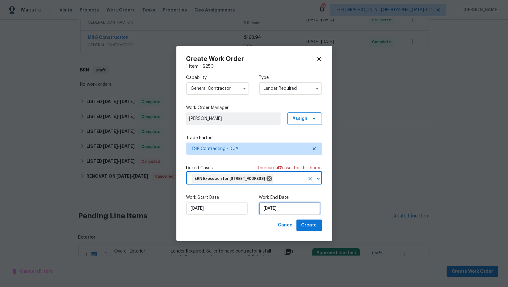
click at [281, 215] on input "[DATE]" at bounding box center [289, 208] width 61 height 12
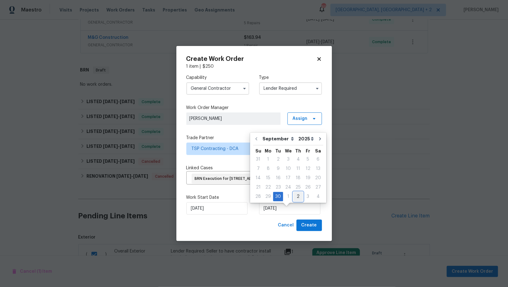
click at [295, 196] on div "2" at bounding box center [298, 196] width 10 height 9
type input "[DATE]"
select select "9"
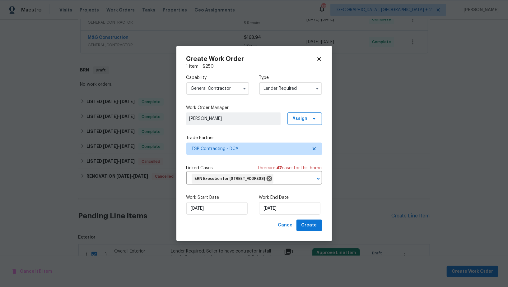
click at [233, 196] on div "Work Start Date 30/09/2025 Work End Date 02/10/2025" at bounding box center [254, 205] width 136 height 30
click at [308, 229] on span "Create" at bounding box center [309, 226] width 16 height 8
checkbox input "false"
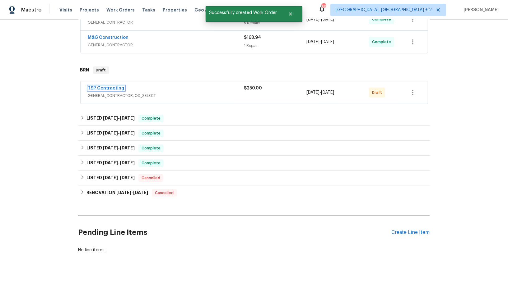
click at [106, 86] on link "TSP Contracting" at bounding box center [106, 88] width 36 height 4
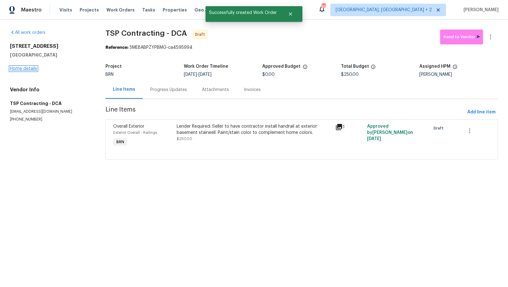
click at [25, 69] on link "Home details" at bounding box center [23, 69] width 27 height 4
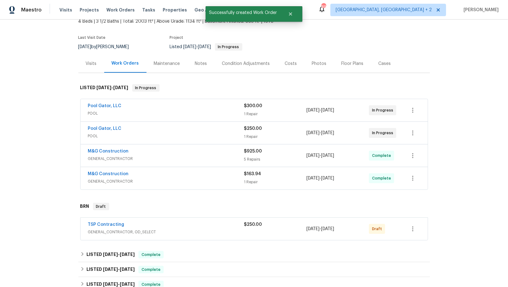
scroll to position [42, 0]
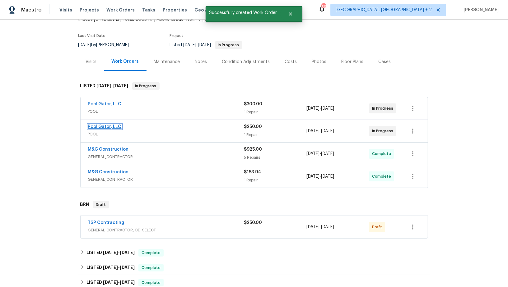
click at [108, 126] on link "Pool Gator, LLC" at bounding box center [105, 127] width 34 height 4
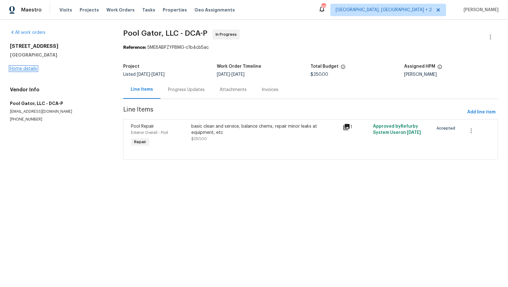
click at [33, 68] on link "Home details" at bounding box center [23, 69] width 27 height 4
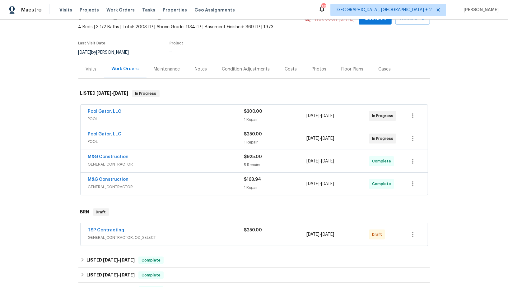
scroll to position [43, 0]
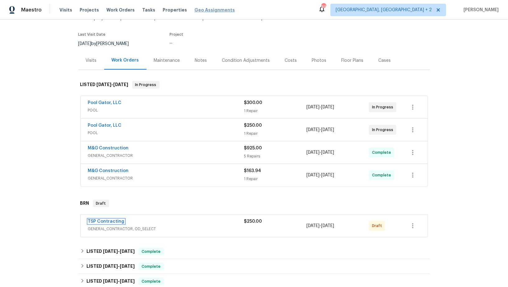
click at [110, 221] on link "TSP Contracting" at bounding box center [106, 221] width 36 height 4
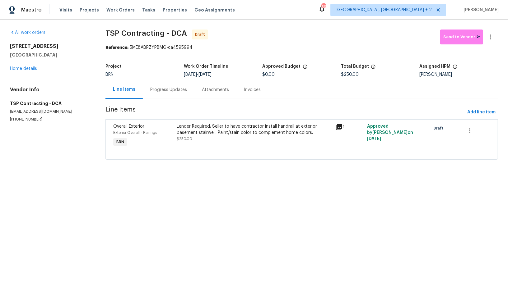
click at [159, 93] on div "Progress Updates" at bounding box center [168, 90] width 37 height 6
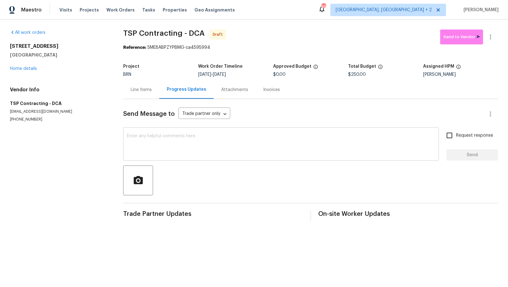
click at [182, 145] on textarea at bounding box center [281, 145] width 308 height 22
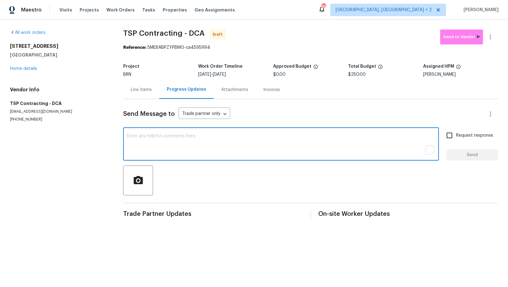
paste textarea "Hi, I'm Padmapriya from Opendoor. Just wanted to check if you received the WO f…"
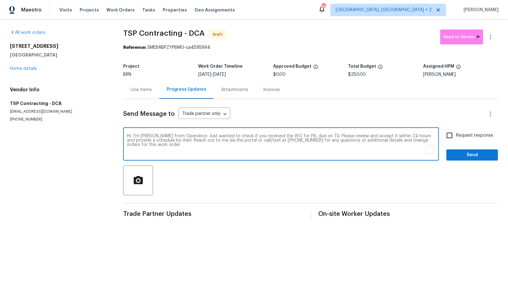
click at [303, 136] on textarea "Hi, I'm Padmapriya from Opendoor. Just wanted to check if you received the WO f…" at bounding box center [281, 145] width 308 height 22
paste textarea "13324 Kirkdale Ct, Woodbridge, VA 22193"
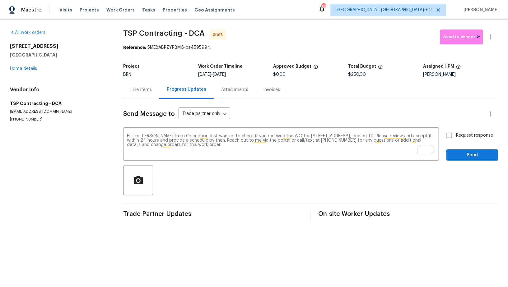
drag, startPoint x: 223, startPoint y: 74, endPoint x: 261, endPoint y: 74, distance: 38.2
click at [261, 74] on div "9/30/2025 - 10/2/2025" at bounding box center [235, 74] width 75 height 4
copy span "10/2/2025"
click at [403, 136] on textarea "Hi, I'm Padmapriya from Opendoor. Just wanted to check if you received the WO f…" at bounding box center [281, 145] width 308 height 22
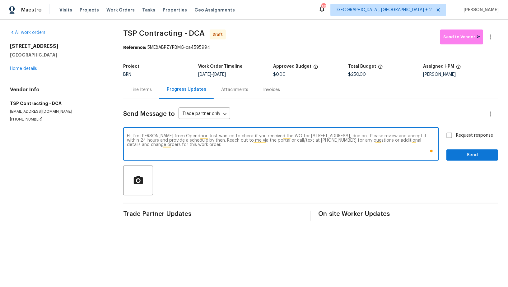
paste textarea "10/2/2025"
type textarea "Hi, I'm Padmapriya from Opendoor. Just wanted to check if you received the WO f…"
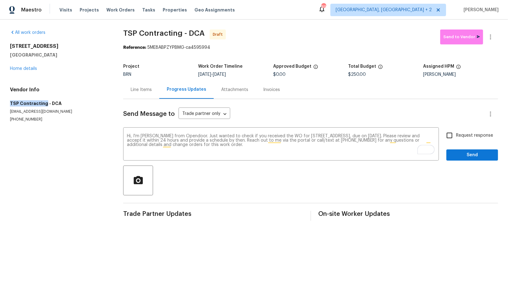
drag, startPoint x: 5, startPoint y: 102, endPoint x: 44, endPoint y: 104, distance: 39.5
click at [44, 104] on div "All work orders 13324 Kirkdale Ct Woodbridge, VA 22193 Home details Vendor Info…" at bounding box center [254, 125] width 508 height 211
copy h5 "TSP Contracting"
click at [444, 135] on input "Request response" at bounding box center [449, 135] width 13 height 13
checkbox input "true"
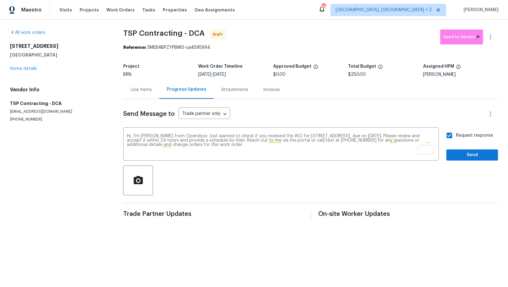
click at [456, 164] on div "Send Message to Trade partner only Trade partner only ​ Hi, I'm Padmapriya from…" at bounding box center [310, 160] width 375 height 122
click at [456, 158] on span "Send" at bounding box center [472, 155] width 42 height 8
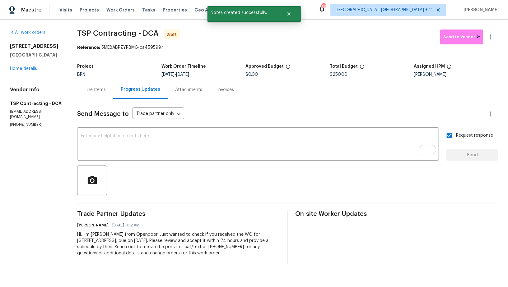
click at [87, 89] on div "Line Items" at bounding box center [95, 90] width 21 height 6
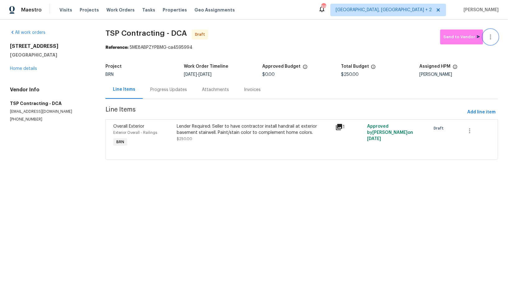
click at [495, 40] on button "button" at bounding box center [490, 37] width 15 height 15
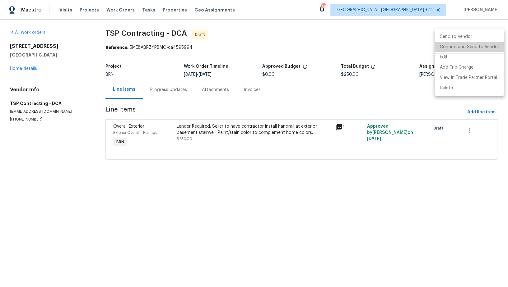
click at [477, 47] on li "Confirm and Send to Vendor" at bounding box center [469, 47] width 69 height 10
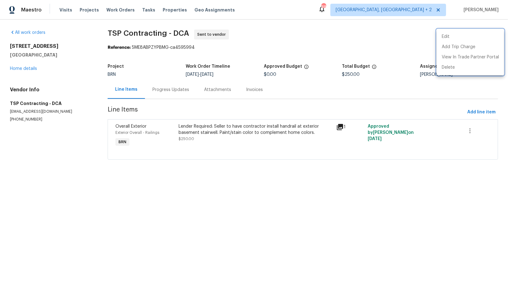
click at [166, 91] on div at bounding box center [254, 143] width 508 height 287
click at [166, 91] on div "Progress Updates" at bounding box center [170, 90] width 37 height 6
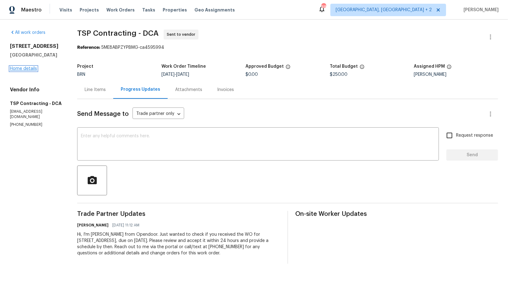
click at [29, 68] on link "Home details" at bounding box center [23, 69] width 27 height 4
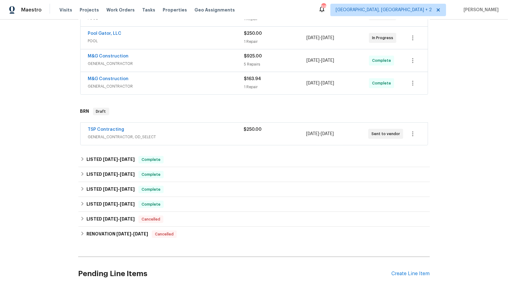
scroll to position [164, 0]
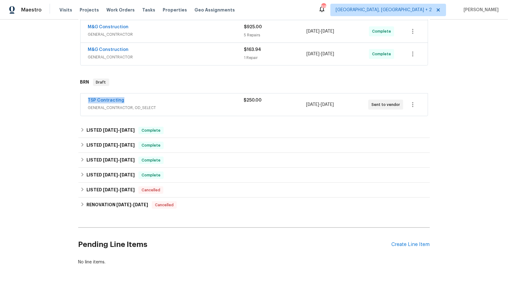
drag, startPoint x: 127, startPoint y: 99, endPoint x: 84, endPoint y: 99, distance: 43.5
click at [83, 99] on div "TSP Contracting GENERAL_CONTRACTOR, OD_SELECT $250.00 9/30/2025 - 10/2/2025 Sen…" at bounding box center [254, 105] width 347 height 22
copy link "TSP Contracting"
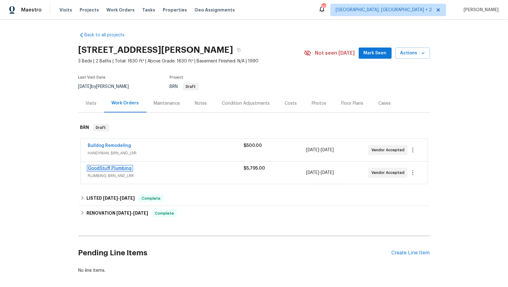
click at [106, 169] on link "GoodStuff Plumbing" at bounding box center [110, 168] width 44 height 4
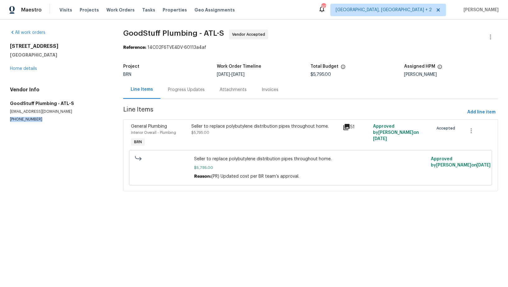
drag, startPoint x: 39, startPoint y: 122, endPoint x: 0, endPoint y: 122, distance: 38.9
click at [0, 122] on div "All work orders [STREET_ADDRESS][PERSON_NAME] Home details Vendor Info GoodStuf…" at bounding box center [254, 114] width 508 height 189
copy p "[PHONE_NUMBER]"
click at [182, 91] on div "Progress Updates" at bounding box center [186, 90] width 37 height 6
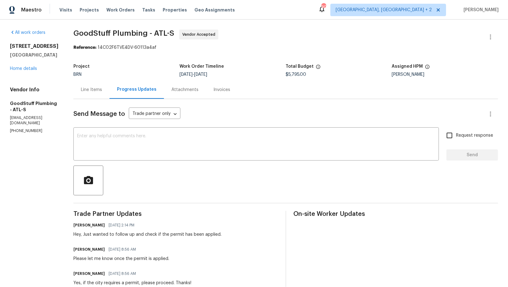
click at [99, 94] on div "Line Items" at bounding box center [91, 90] width 36 height 18
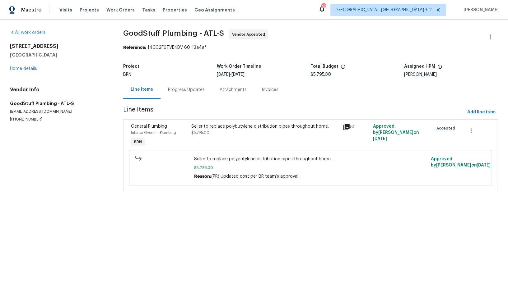
click at [180, 94] on div "Progress Updates" at bounding box center [186, 90] width 52 height 18
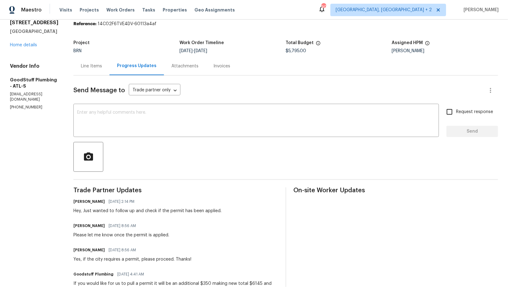
scroll to position [19, 0]
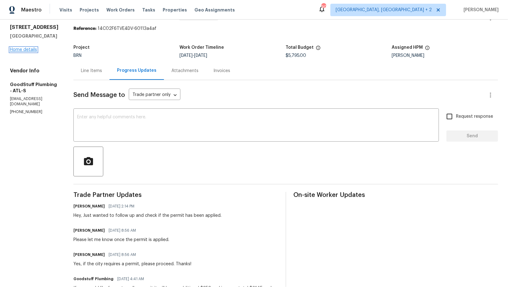
click at [28, 50] on link "Home details" at bounding box center [23, 50] width 27 height 4
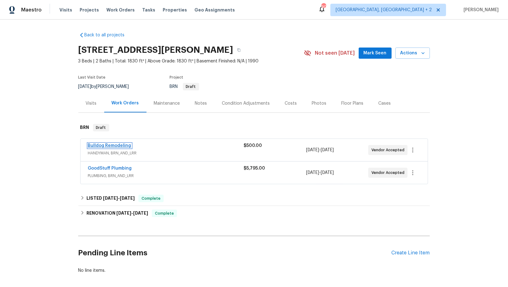
click at [112, 145] on link "Bulldog Remodeling" at bounding box center [109, 146] width 43 height 4
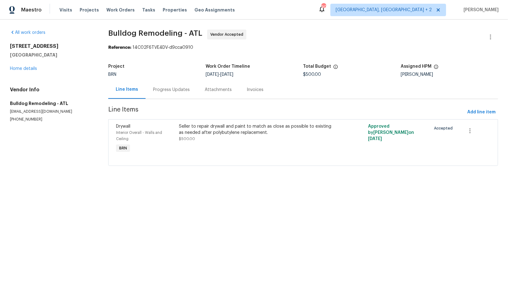
click at [161, 88] on div "Progress Updates" at bounding box center [171, 90] width 37 height 6
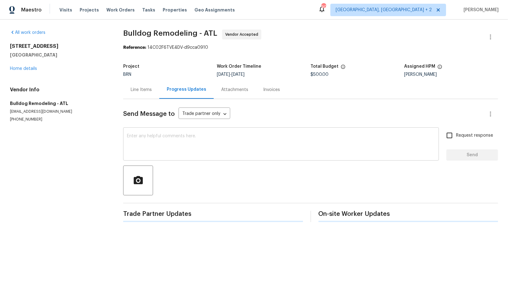
click at [168, 151] on textarea at bounding box center [281, 145] width 308 height 22
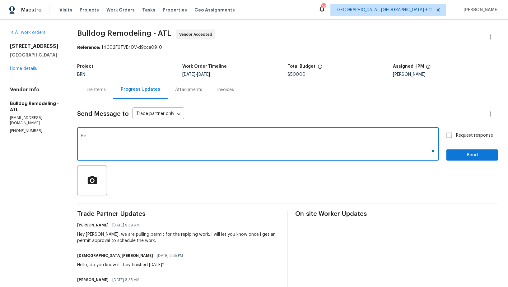
type textarea "H"
type textarea "Hey [PERSON_NAME], We were informed permit is not required so the plumbing vend…"
paste textarea "Hey [PERSON_NAME], we were informed that a permit is not required, so the plumb…"
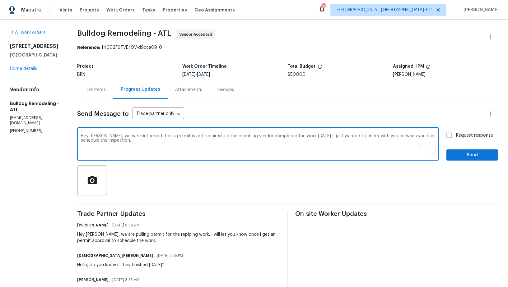
click at [86, 137] on textarea "Hey [PERSON_NAME], we were informed that a permit is not required, so the plumb…" at bounding box center [258, 145] width 354 height 22
click at [121, 150] on textarea "Hi [PERSON_NAME], we were informed that a permit is not required, so the plumbi…" at bounding box center [258, 145] width 354 height 22
type textarea "Hi [PERSON_NAME], we were informed that a permit is not required, so the plumbi…"
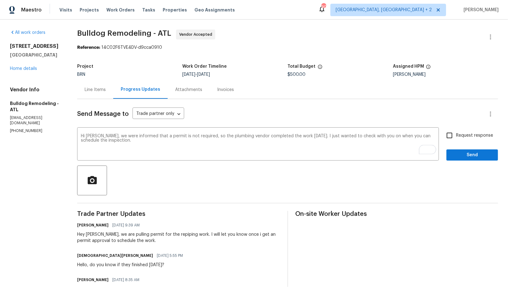
click at [440, 136] on div "Hi [PERSON_NAME], we were informed that a permit is not required, so the plumbi…" at bounding box center [287, 145] width 421 height 32
click at [444, 136] on input "Request response" at bounding box center [449, 135] width 13 height 13
checkbox input "true"
click at [456, 152] on span "Send" at bounding box center [472, 155] width 42 height 8
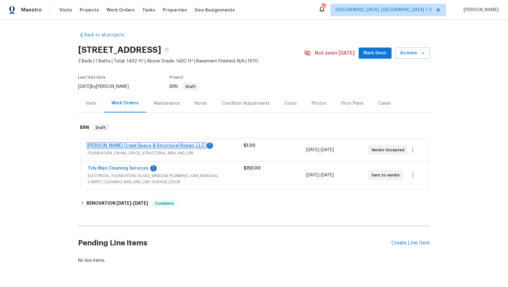
click at [126, 144] on link "[PERSON_NAME] Crawl Space & Structural Repair, LLC" at bounding box center [146, 146] width 117 height 4
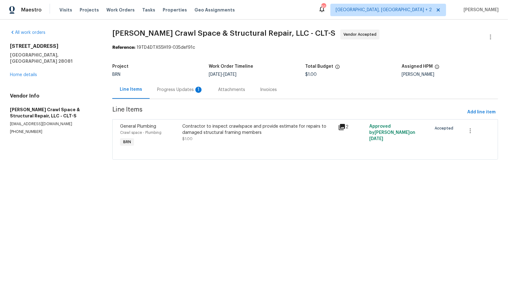
click at [166, 95] on div "Progress Updates 1" at bounding box center [180, 90] width 61 height 18
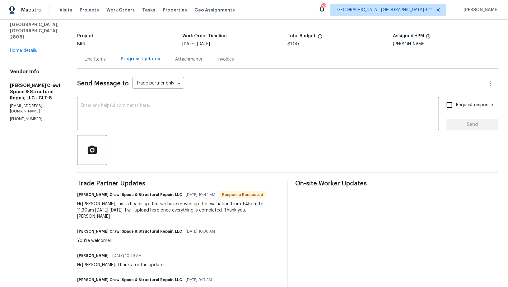
scroll to position [32, 0]
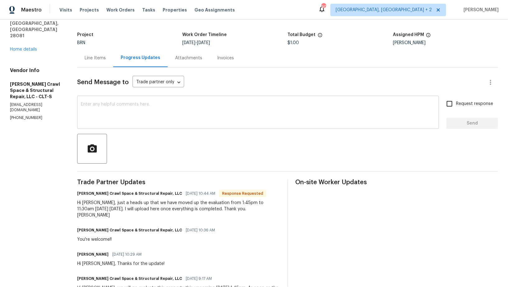
click at [132, 112] on textarea at bounding box center [258, 113] width 354 height 22
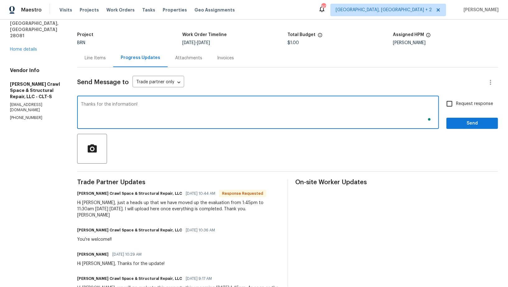
type textarea "Thanks for the information!"
click at [463, 125] on span "Send" at bounding box center [472, 124] width 42 height 8
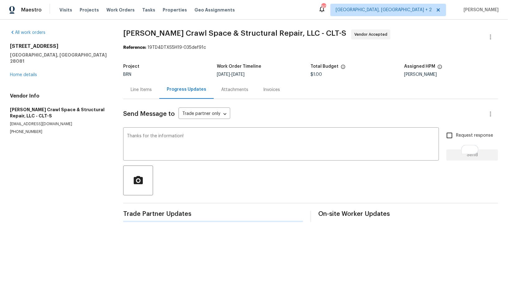
scroll to position [0, 0]
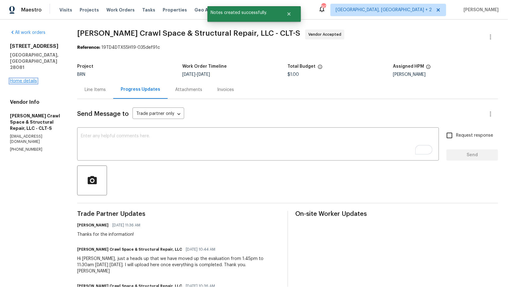
click at [25, 79] on link "Home details" at bounding box center [23, 81] width 27 height 4
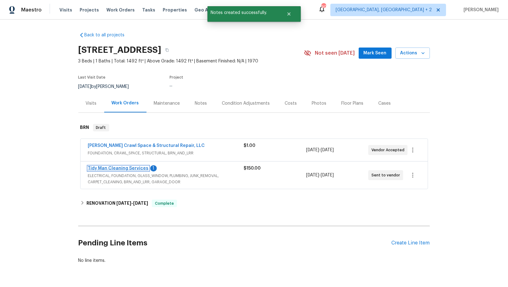
click at [129, 168] on link "Tidy Man Cleaning Services" at bounding box center [118, 168] width 61 height 4
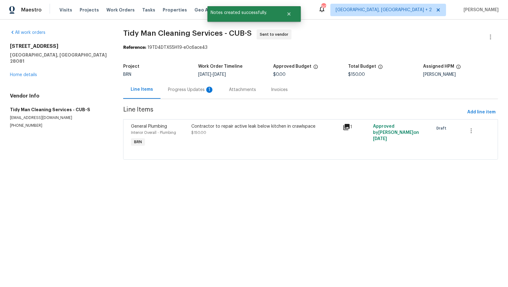
click at [171, 90] on div "Progress Updates 1" at bounding box center [191, 90] width 46 height 6
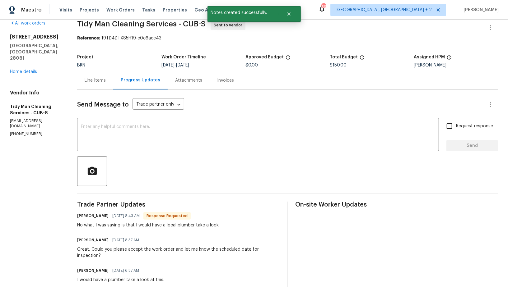
scroll to position [13, 0]
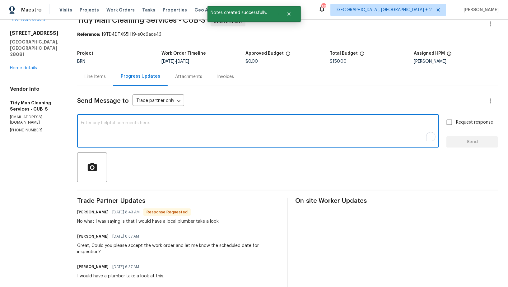
click at [164, 127] on textarea "To enrich screen reader interactions, please activate Accessibility in Grammarl…" at bounding box center [258, 132] width 354 height 22
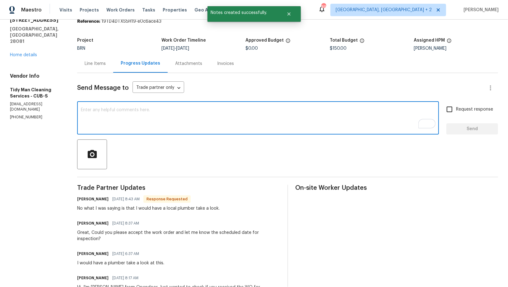
scroll to position [28, 0]
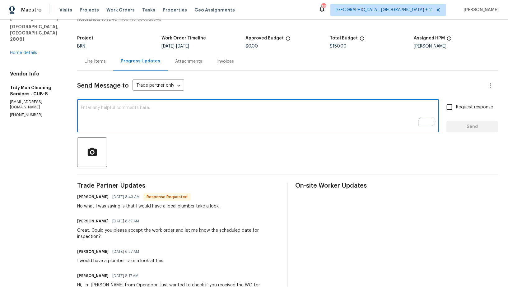
click at [165, 104] on div "x ​" at bounding box center [258, 117] width 362 height 32
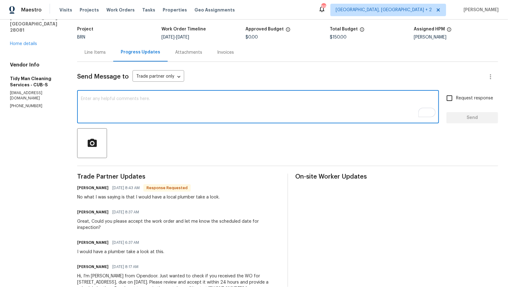
scroll to position [42, 0]
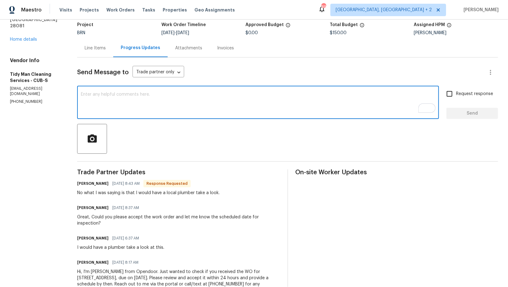
click at [169, 108] on textarea "To enrich screen reader interactions, please activate Accessibility in Grammarl…" at bounding box center [258, 103] width 354 height 22
type textarea "o"
type textarea "Got it, Will i be able to get an update on this by today?"
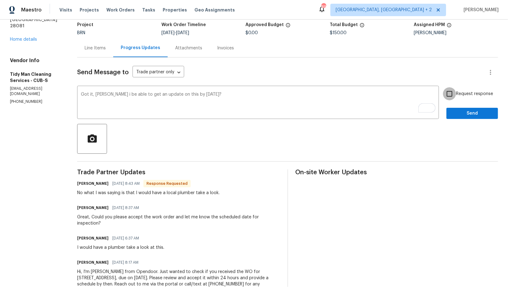
click at [453, 98] on input "Request response" at bounding box center [449, 93] width 13 height 13
checkbox input "true"
click at [461, 113] on span "Send" at bounding box center [472, 114] width 42 height 8
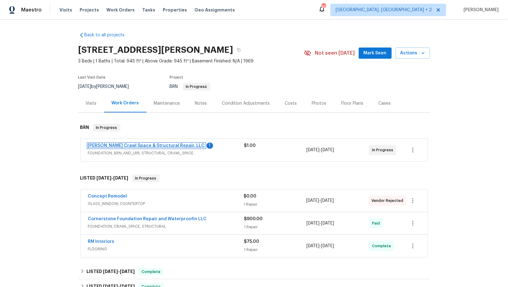
click at [142, 146] on link "[PERSON_NAME] Crawl Space & Structural Repair, LLC" at bounding box center [146, 146] width 117 height 4
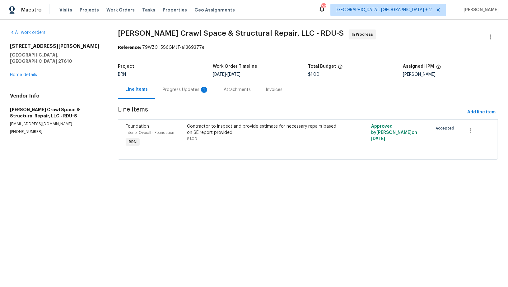
click at [175, 91] on div "Progress Updates 1" at bounding box center [186, 90] width 46 height 6
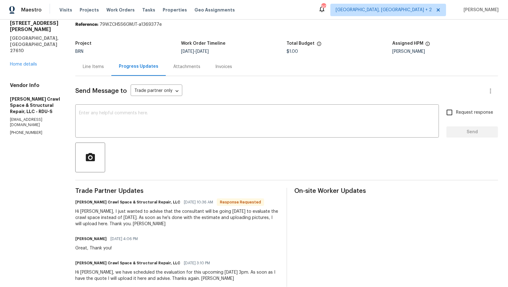
click at [165, 141] on div "Send Message to Trade partner only Trade partner only ​ x ​ Request response Se…" at bounding box center [286, 219] width 422 height 287
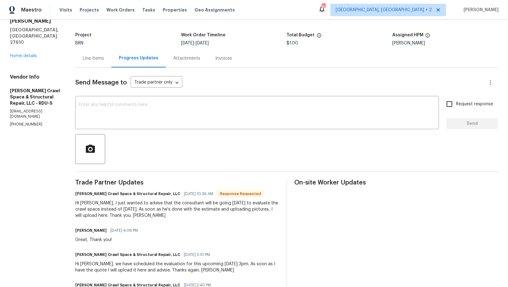
scroll to position [32, 0]
click at [171, 119] on textarea at bounding box center [257, 113] width 356 height 22
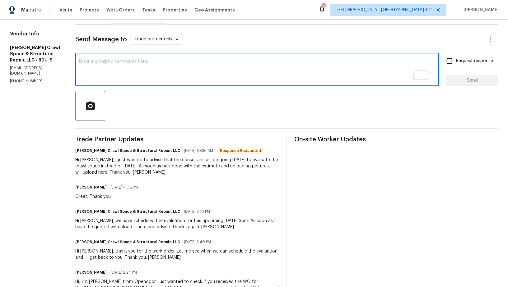
scroll to position [75, 0]
click at [168, 79] on textarea "To enrich screen reader interactions, please activate Accessibility in Grammarl…" at bounding box center [257, 70] width 356 height 22
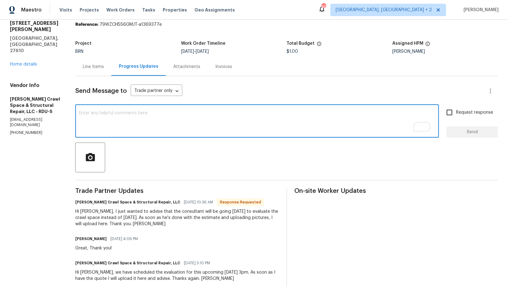
scroll to position [21, 0]
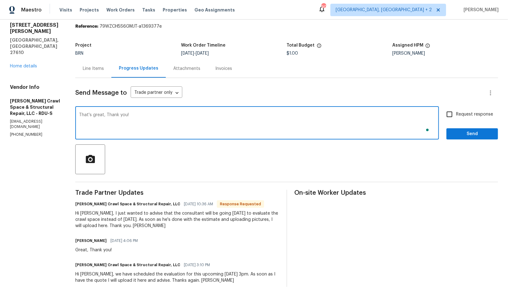
type textarea "That's great, Thank you!"
click at [454, 113] on input "Request response" at bounding box center [449, 114] width 13 height 13
checkbox input "true"
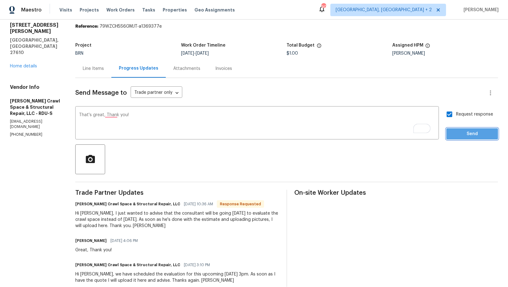
click at [465, 134] on span "Send" at bounding box center [472, 134] width 42 height 8
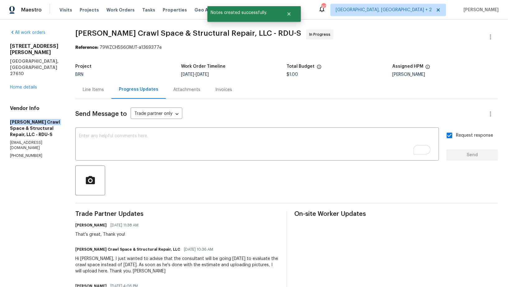
drag, startPoint x: 2, startPoint y: 104, endPoint x: 55, endPoint y: 104, distance: 52.5
click at [55, 104] on div "All work orders [STREET_ADDRESS][PERSON_NAME] Home details Vendor Info [PERSON_…" at bounding box center [254, 220] width 508 height 400
copy h5 "[PERSON_NAME] Crawl Space"
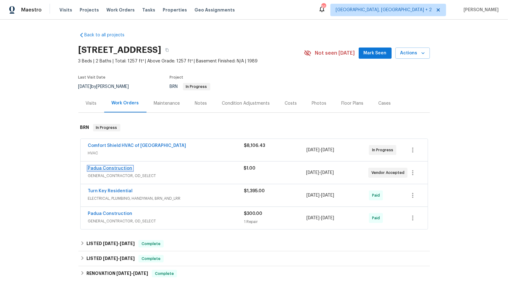
click at [114, 166] on link "Padua Construction" at bounding box center [110, 168] width 44 height 4
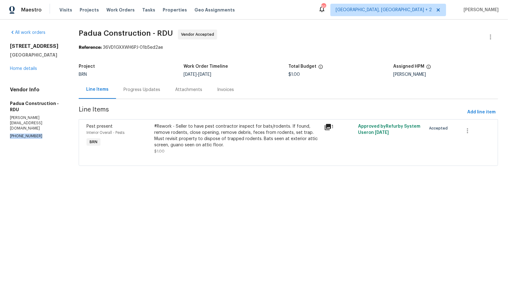
drag, startPoint x: 41, startPoint y: 123, endPoint x: 0, endPoint y: 121, distance: 41.4
click at [0, 121] on div "All work orders 2705 Ramblegate Ln Durham, NC 27705 Home details Vendor Info Pa…" at bounding box center [254, 102] width 508 height 164
copy p "(305) 319-1110"
click at [146, 91] on div "Progress Updates" at bounding box center [141, 90] width 37 height 6
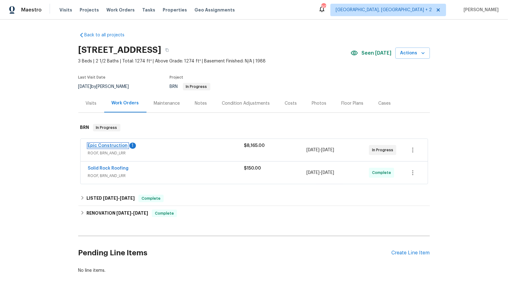
click at [109, 145] on link "Epic Construction" at bounding box center [108, 146] width 40 height 4
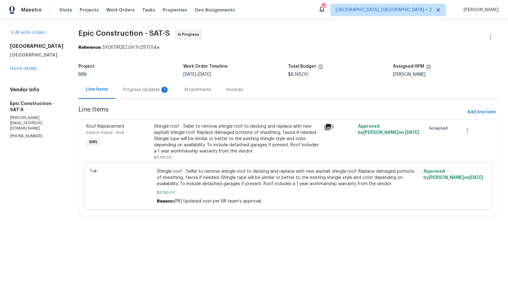
click at [177, 90] on div "Attachments" at bounding box center [198, 90] width 42 height 18
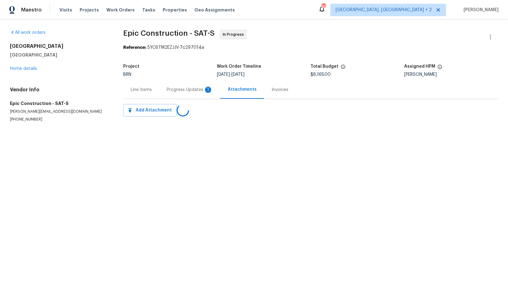
click at [172, 90] on div "Progress Updates 1" at bounding box center [190, 90] width 46 height 6
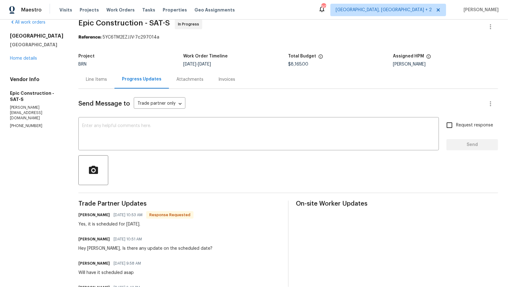
scroll to position [16, 0]
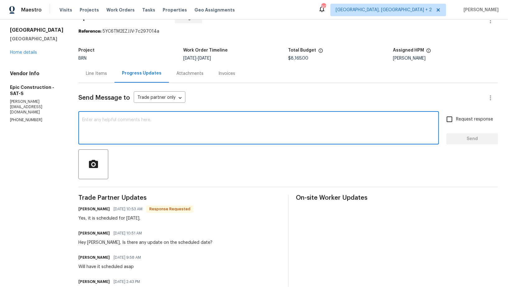
click at [150, 128] on textarea at bounding box center [258, 129] width 353 height 22
type textarea "Great, Thank you!"
click at [450, 122] on input "Request response" at bounding box center [449, 119] width 13 height 13
checkbox input "true"
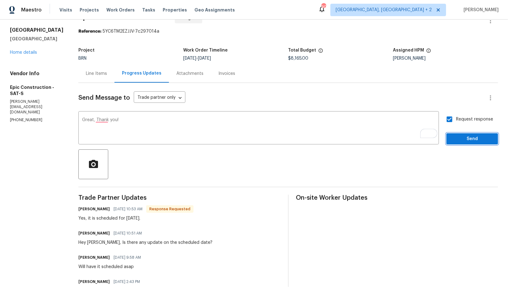
click at [462, 135] on span "Send" at bounding box center [472, 139] width 42 height 8
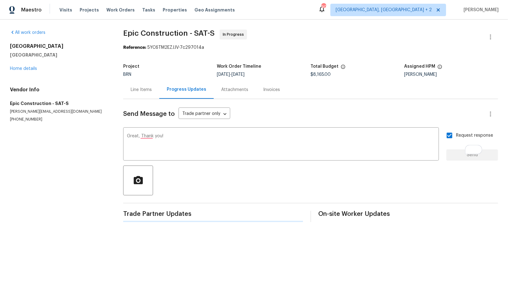
scroll to position [0, 0]
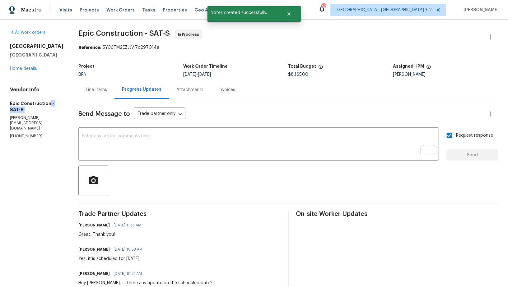
drag, startPoint x: 0, startPoint y: 108, endPoint x: 47, endPoint y: 105, distance: 47.0
drag, startPoint x: 1, startPoint y: 104, endPoint x: 48, endPoint y: 104, distance: 47.2
copy h5 "Epic Construction"
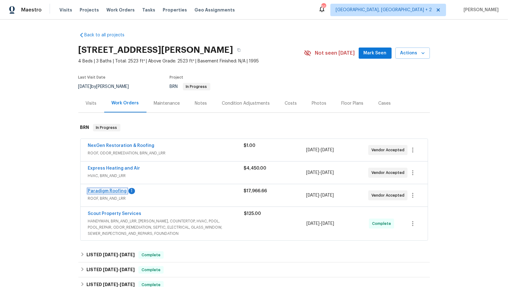
click at [117, 191] on link "Paradigm Roofing" at bounding box center [107, 191] width 39 height 4
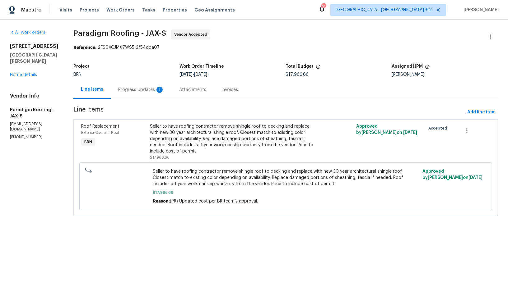
click at [148, 93] on div "Progress Updates 1" at bounding box center [141, 90] width 46 height 6
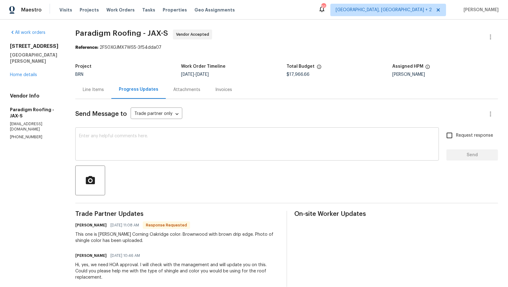
click at [144, 150] on textarea at bounding box center [257, 145] width 356 height 22
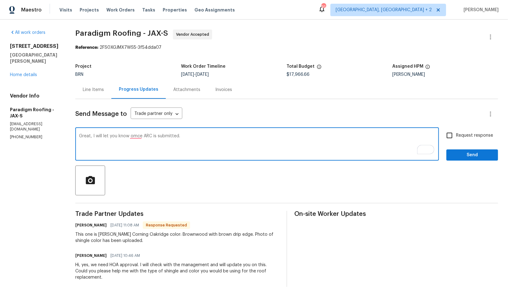
click at [134, 139] on textarea "Great, I will let you know omce ARC is submitted." at bounding box center [257, 145] width 356 height 22
click at [135, 136] on textarea "Great, I will let you know omce ARC is submitted." at bounding box center [257, 145] width 356 height 22
type textarea "Great, I will let you know once ARC is submitted."
click at [450, 138] on input "Request response" at bounding box center [449, 135] width 13 height 13
checkbox input "true"
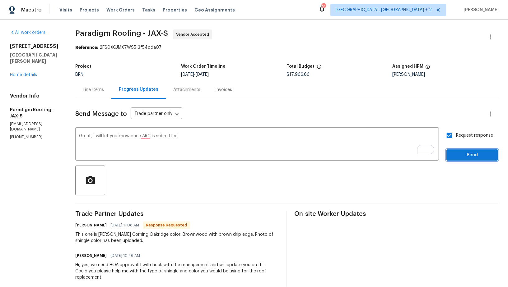
click at [457, 160] on button "Send" at bounding box center [472, 156] width 52 height 12
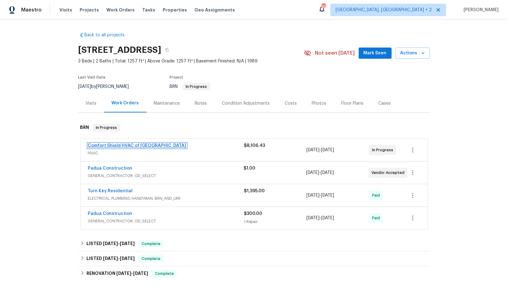
click at [116, 146] on link "Comfort Shield HVAC of [GEOGRAPHIC_DATA]" at bounding box center [137, 146] width 98 height 4
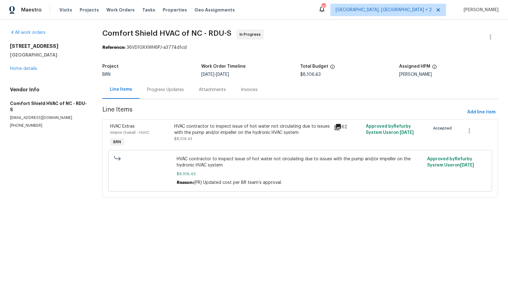
click at [155, 92] on div "Progress Updates" at bounding box center [165, 90] width 37 height 6
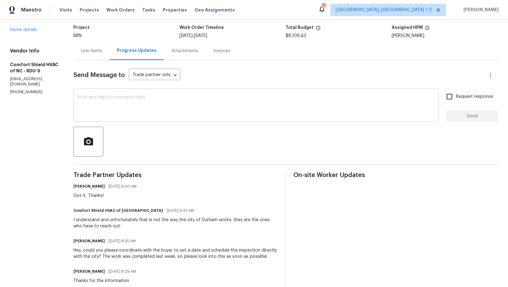
scroll to position [42, 0]
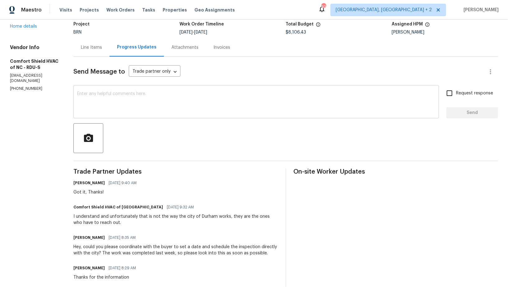
click at [146, 109] on textarea at bounding box center [256, 103] width 358 height 22
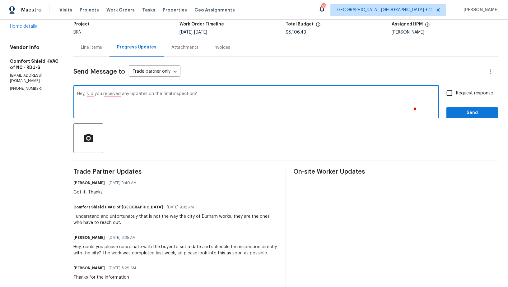
click at [132, 96] on textarea "Hey, Did you received any updates on the final inspection?" at bounding box center [256, 103] width 358 height 22
click at [240, 92] on textarea "Hey, Did you receive any updates on the final inspection?" at bounding box center [256, 103] width 358 height 22
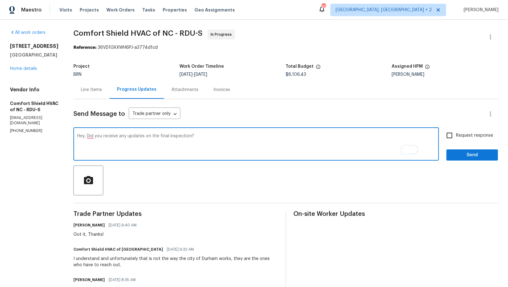
type textarea "Hey, Did you receive any updates on the final inspection?"
click at [460, 137] on span "Request response" at bounding box center [474, 135] width 37 height 7
click at [456, 137] on input "Request response" at bounding box center [449, 135] width 13 height 13
checkbox input "true"
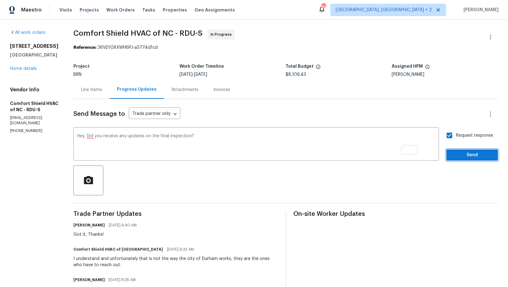
click at [464, 153] on span "Send" at bounding box center [472, 155] width 42 height 8
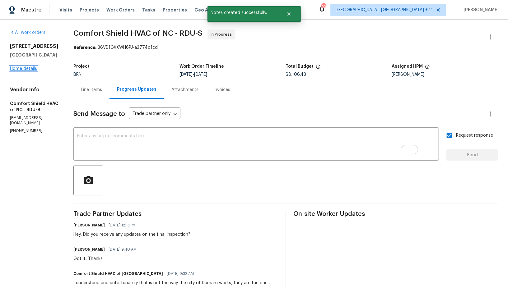
click at [27, 68] on link "Home details" at bounding box center [23, 69] width 27 height 4
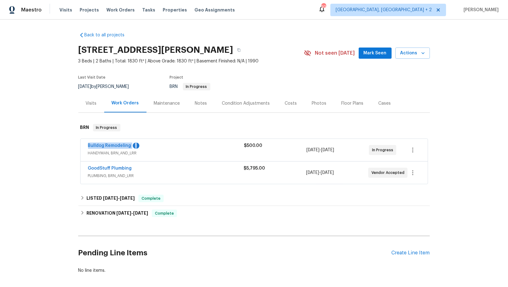
drag, startPoint x: 144, startPoint y: 146, endPoint x: 87, endPoint y: 146, distance: 57.2
click at [87, 146] on div "Bulldog Remodeling 1 HANDYMAN, BRN_AND_LRR $500.00 [DATE] - [DATE] In Progress" at bounding box center [254, 150] width 347 height 22
copy div "Bulldog Remodeling 1"
click at [121, 144] on link "Bulldog Remodeling" at bounding box center [109, 146] width 43 height 4
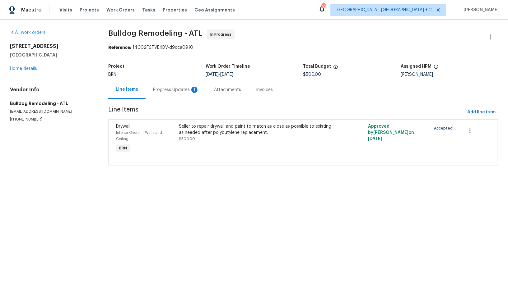
click at [163, 91] on div "Progress Updates 1" at bounding box center [176, 90] width 46 height 6
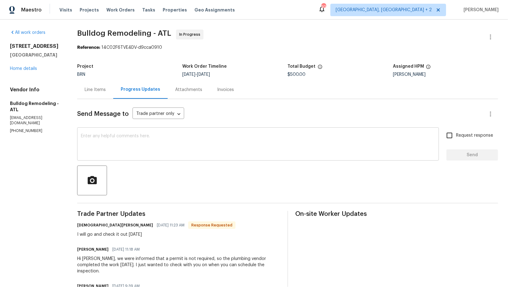
click at [150, 151] on textarea at bounding box center [258, 145] width 354 height 22
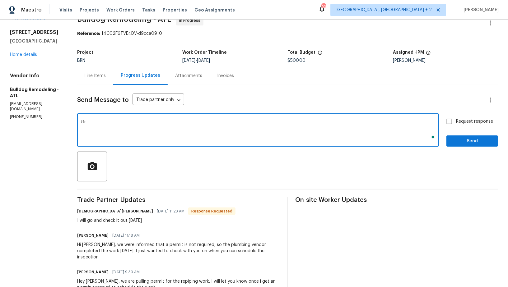
scroll to position [14, 0]
type textarea "Great, Thanks!"
click at [443, 124] on input "Request response" at bounding box center [449, 121] width 13 height 13
checkbox input "true"
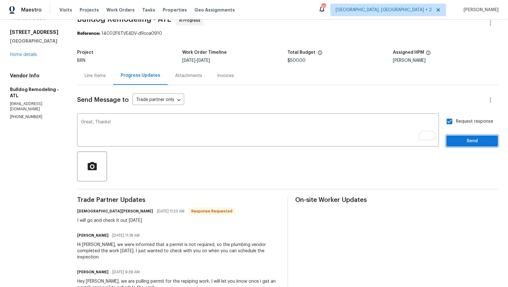
click at [461, 143] on span "Send" at bounding box center [472, 141] width 42 height 8
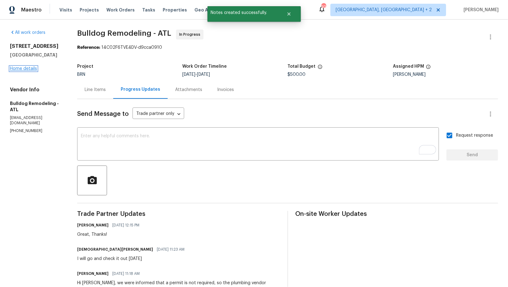
click at [16, 70] on link "Home details" at bounding box center [23, 69] width 27 height 4
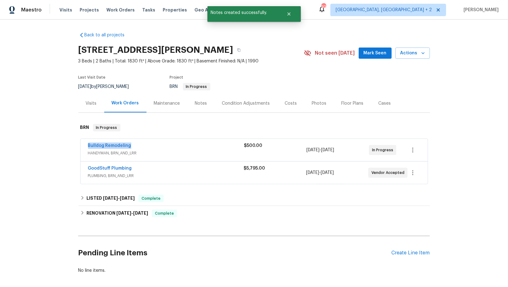
drag, startPoint x: 144, startPoint y: 145, endPoint x: 85, endPoint y: 145, distance: 58.4
click at [85, 145] on div "Bulldog Remodeling HANDYMAN, BRN_AND_LRR $500.00 [DATE] - [DATE] In Progress" at bounding box center [254, 150] width 347 height 22
copy link "Bulldog Remodeling"
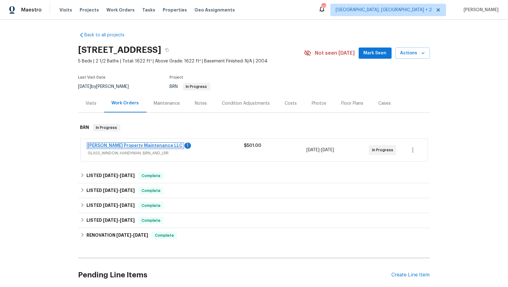
click at [133, 145] on link "[PERSON_NAME] Property Maintenance LLC" at bounding box center [135, 146] width 95 height 4
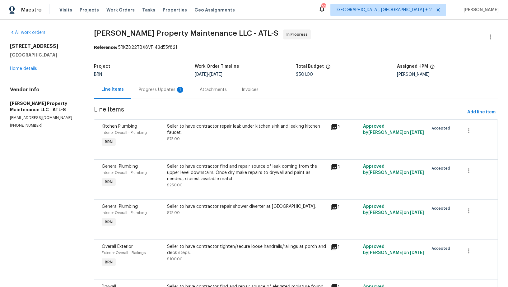
click at [164, 90] on div "Progress Updates 1" at bounding box center [162, 90] width 46 height 6
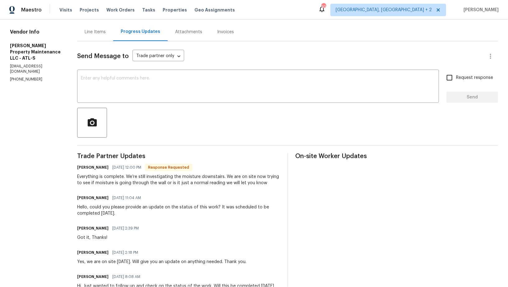
scroll to position [58, 0]
click at [92, 32] on div "Line Items" at bounding box center [95, 32] width 21 height 6
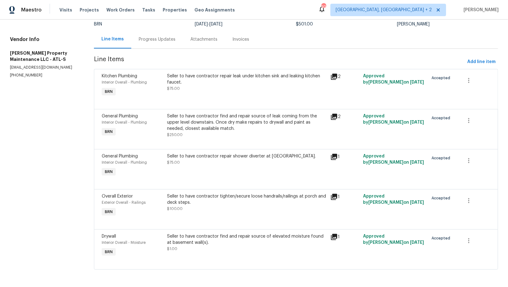
scroll to position [50, 0]
click at [153, 42] on div "Progress Updates" at bounding box center [157, 40] width 37 height 6
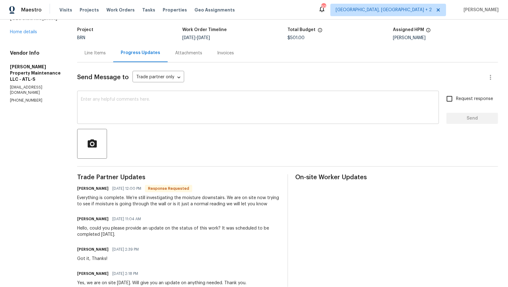
scroll to position [40, 0]
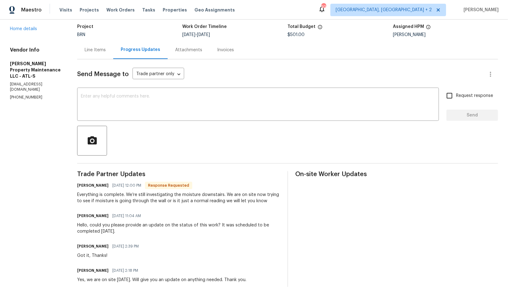
click at [102, 50] on div "Line Items" at bounding box center [95, 50] width 21 height 6
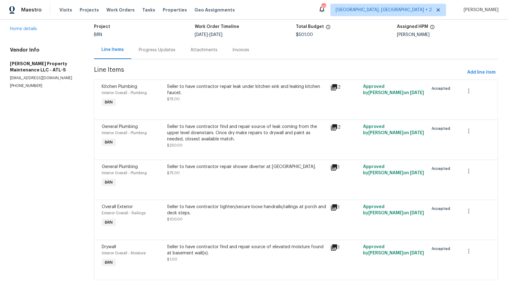
scroll to position [50, 0]
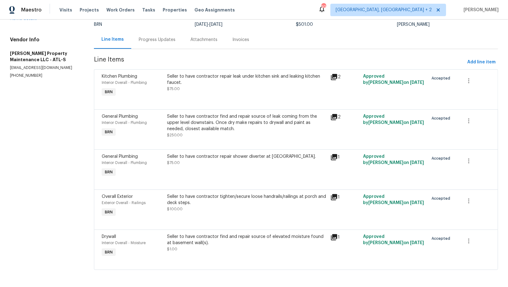
click at [194, 131] on div "Seller to have contractor find and repair source of leak coming from the upper …" at bounding box center [247, 122] width 160 height 19
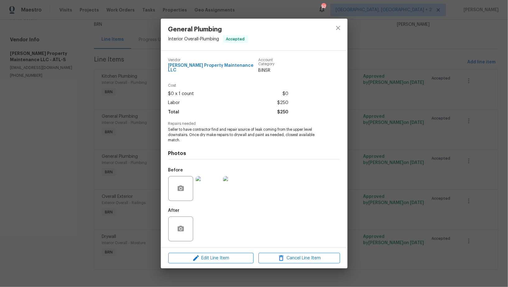
click at [210, 185] on img at bounding box center [208, 188] width 25 height 25
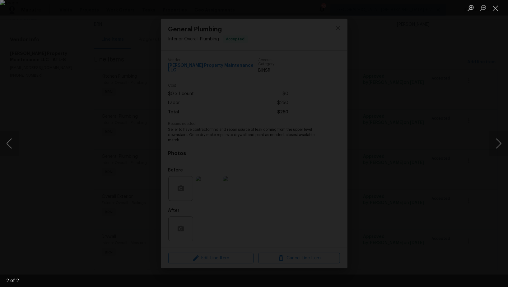
click at [433, 197] on div "Lightbox" at bounding box center [254, 143] width 508 height 287
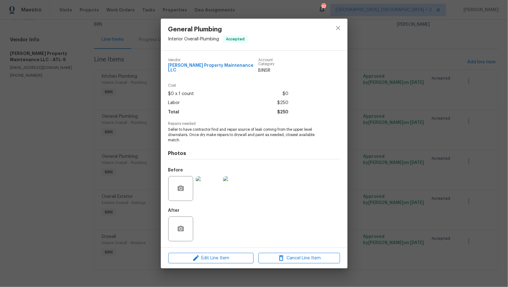
click at [433, 197] on div "General Plumbing Interior Overall - Plumbing Accepted Vendor [PERSON_NAME] Prop…" at bounding box center [254, 143] width 508 height 287
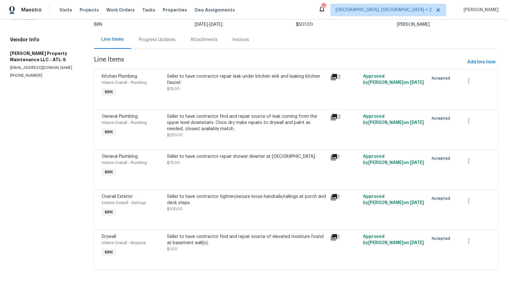
click at [165, 41] on div "Progress Updates" at bounding box center [157, 40] width 37 height 6
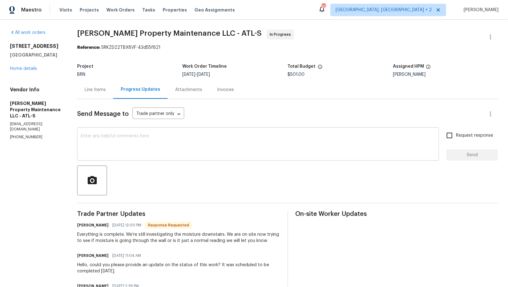
click at [135, 131] on div "x ​" at bounding box center [258, 145] width 362 height 32
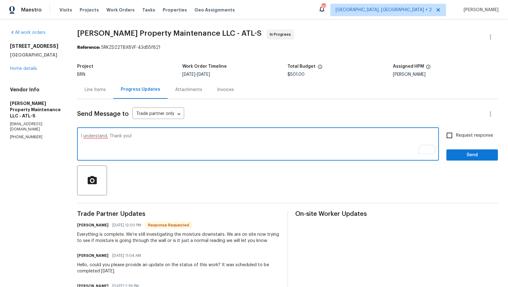
type textarea "I understand, Thank you!"
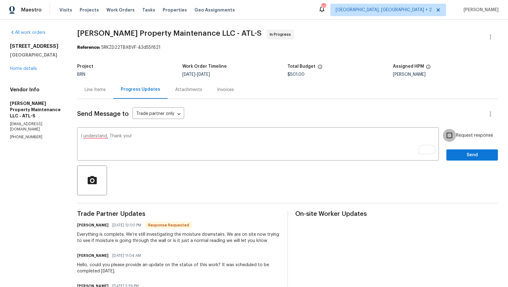
click at [445, 131] on input "Request response" at bounding box center [449, 135] width 13 height 13
checkbox input "true"
click at [460, 161] on div "Send Message to Trade partner only Trade partner only ​ I understand, Thank you…" at bounding box center [287, 275] width 421 height 353
click at [456, 157] on span "Send" at bounding box center [472, 155] width 42 height 8
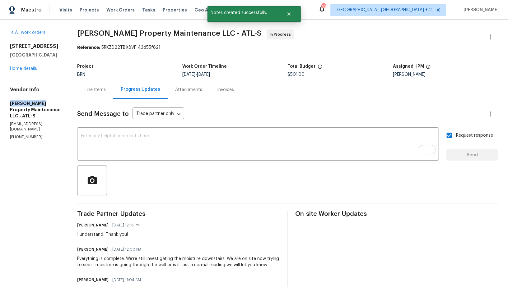
drag, startPoint x: 0, startPoint y: 94, endPoint x: 49, endPoint y: 102, distance: 49.6
click at [49, 102] on div "All work orders [STREET_ADDRESS] Home details Vendor Info [PERSON_NAME] Propert…" at bounding box center [254, 253] width 508 height 467
copy h5 "[PERSON_NAME] Property"
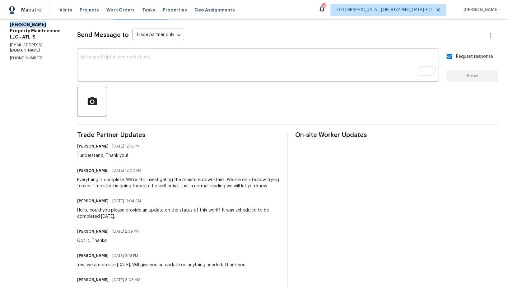
scroll to position [96, 0]
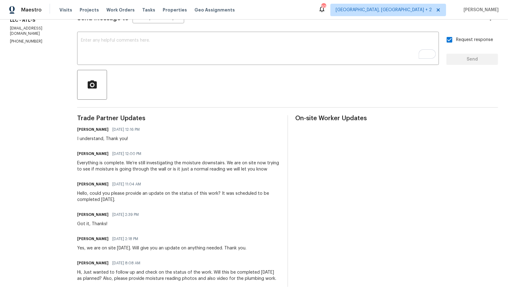
click at [131, 163] on div "Everything is complete. We’re still investigating the moisture downstairs. We a…" at bounding box center [178, 166] width 202 height 12
drag, startPoint x: 131, startPoint y: 163, endPoint x: 222, endPoint y: 163, distance: 91.1
click at [222, 163] on div "Everything is complete. We’re still investigating the moisture downstairs. We a…" at bounding box center [178, 166] width 202 height 12
copy div "’re still investigating the moisture downstairs"
click at [225, 162] on div "Everything is complete. We’re still investigating the moisture downstairs. We a…" at bounding box center [178, 166] width 202 height 12
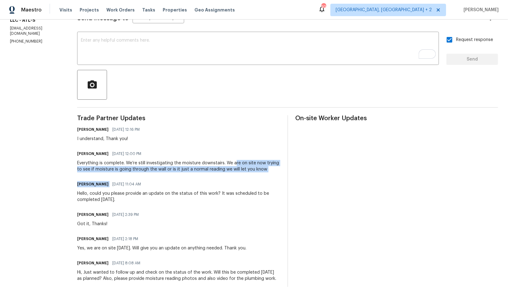
drag, startPoint x: 233, startPoint y: 162, endPoint x: 251, endPoint y: 175, distance: 22.7
click at [251, 175] on div "Trade Partner Updates [PERSON_NAME] R [DATE] 12:16 PM I understand, Thank you! …" at bounding box center [178, 247] width 202 height 265
click at [247, 171] on div "Everything is complete. We’re still investigating the moisture downstairs. We a…" at bounding box center [178, 166] width 202 height 12
drag, startPoint x: 232, startPoint y: 164, endPoint x: 223, endPoint y: 170, distance: 11.1
click at [223, 170] on div "Everything is complete. We’re still investigating the moisture downstairs. We a…" at bounding box center [178, 166] width 202 height 12
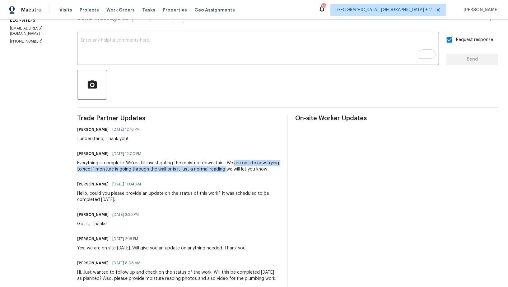
copy div "are on site now trying to see if moisture is going through the wall or is it ju…"
